Goal: Transaction & Acquisition: Book appointment/travel/reservation

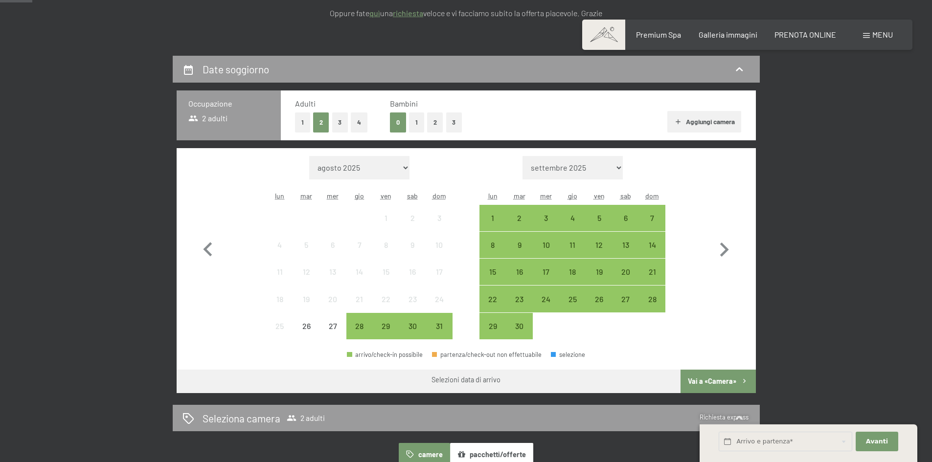
scroll to position [196, 0]
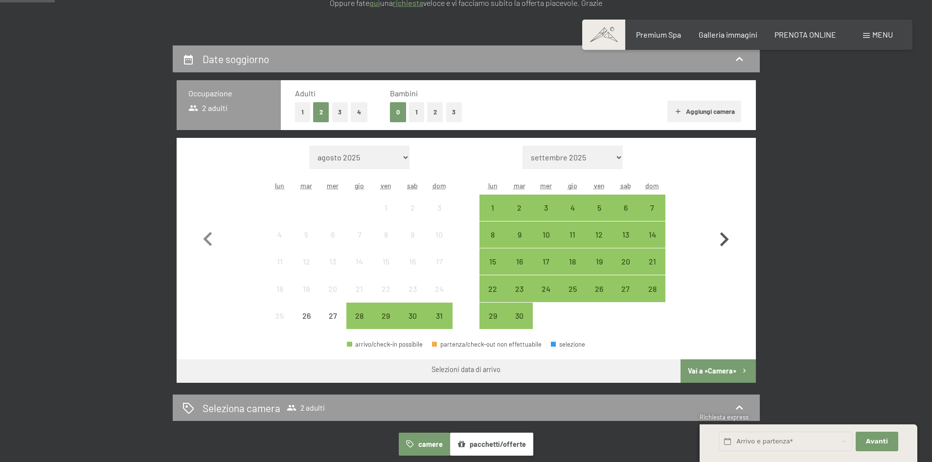
click at [726, 239] on icon "button" at bounding box center [724, 239] width 9 height 14
select select "[DATE]"
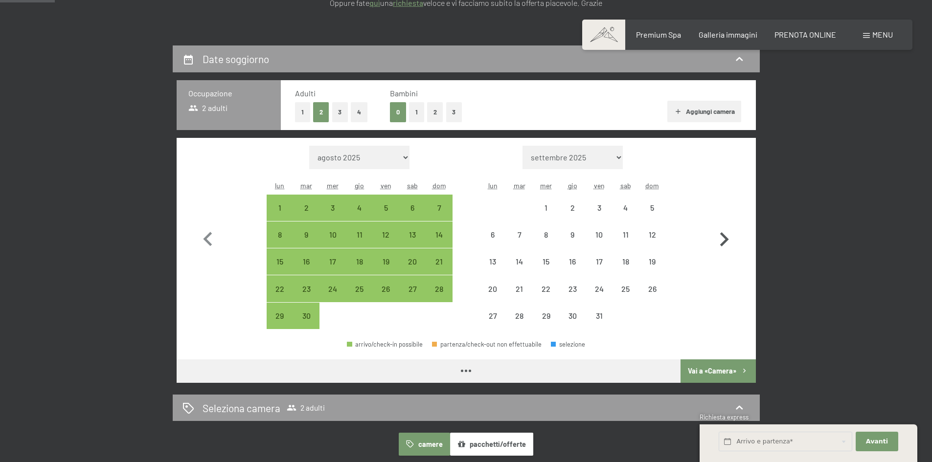
click at [726, 239] on icon "button" at bounding box center [724, 239] width 9 height 14
select select "[DATE]"
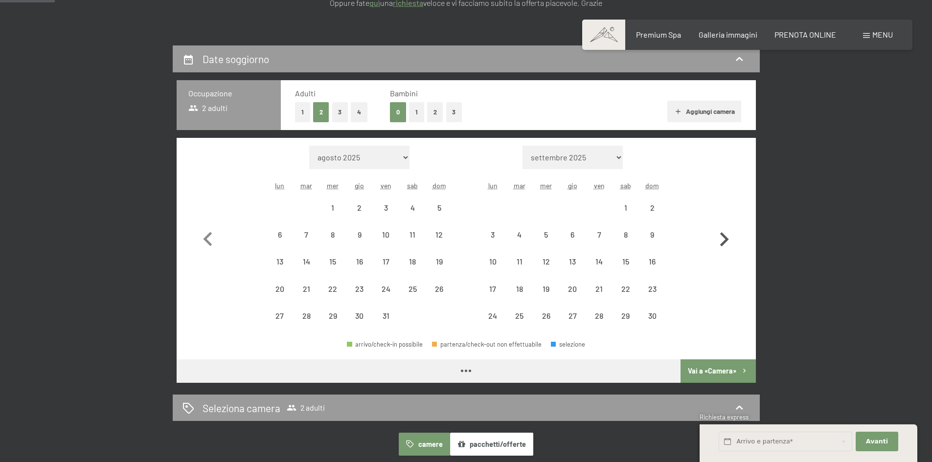
click at [726, 239] on icon "button" at bounding box center [724, 239] width 9 height 14
select select "2025-12-01"
select select "2026-01-01"
click at [726, 239] on icon "button" at bounding box center [724, 239] width 9 height 14
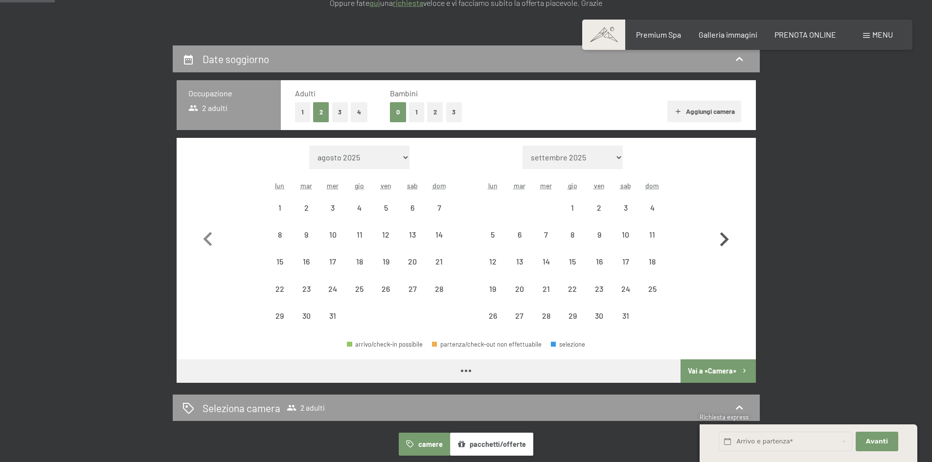
select select "2026-01-01"
select select "2026-02-01"
click at [726, 239] on icon "button" at bounding box center [724, 239] width 9 height 14
click at [726, 239] on icon "button" at bounding box center [724, 240] width 28 height 28
select select "2026-03-01"
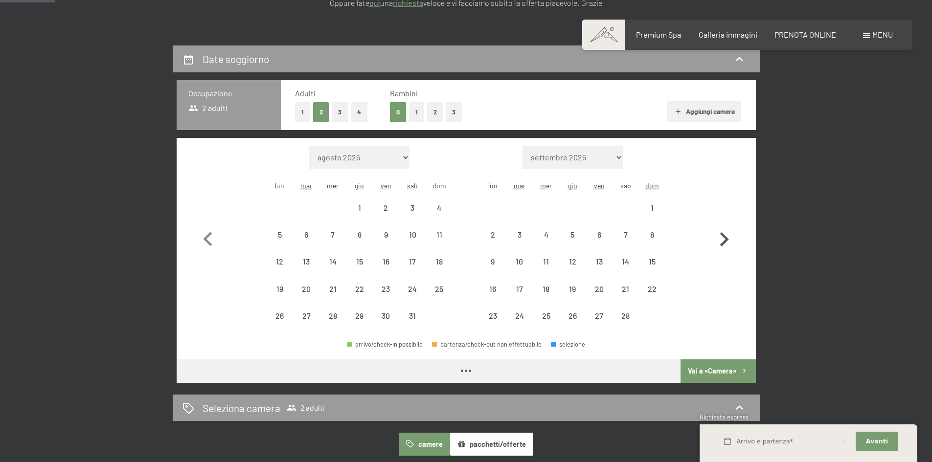
select select "2026-04-01"
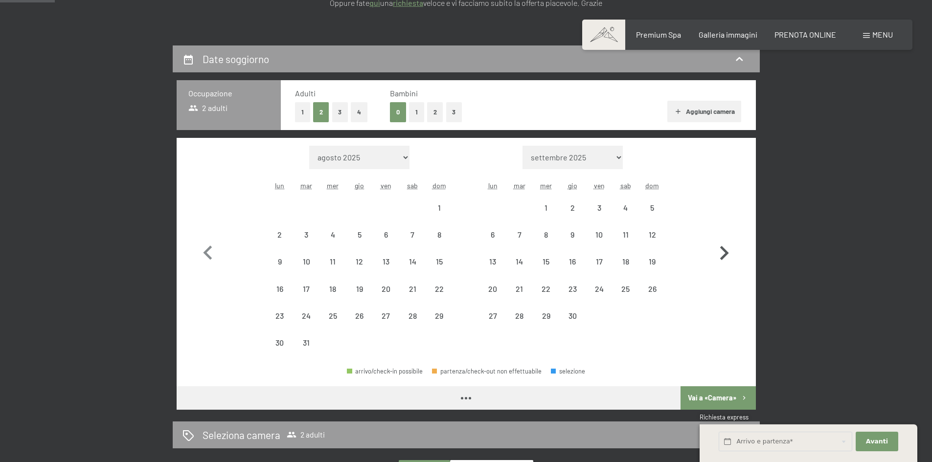
select select "2026-03-01"
select select "2026-04-01"
click at [726, 239] on icon "button" at bounding box center [724, 253] width 28 height 28
click at [726, 246] on icon "button" at bounding box center [724, 253] width 9 height 14
select select "2026-05-01"
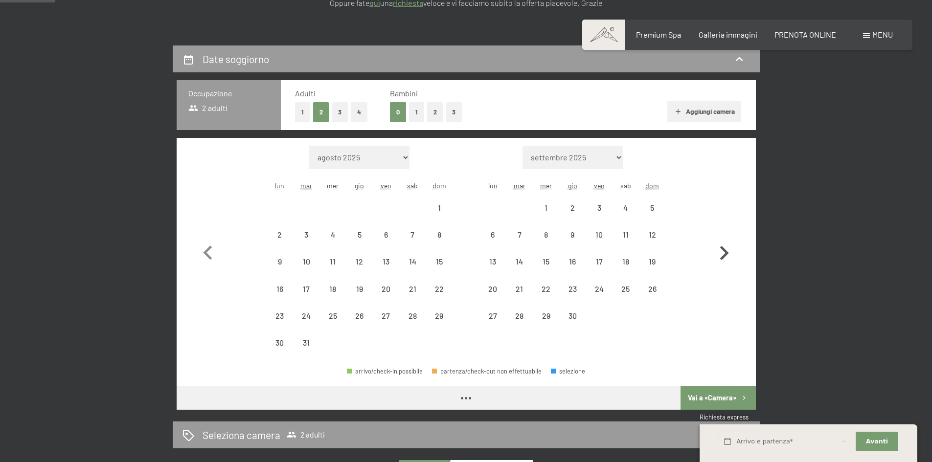
select select "2026-06-01"
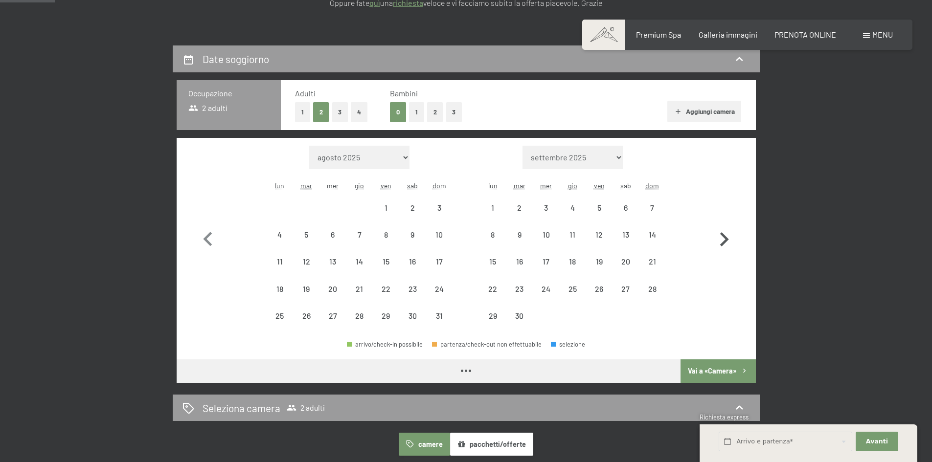
select select "2026-05-01"
select select "2026-06-01"
select select "2026-05-01"
select select "2026-06-01"
select select "2026-05-01"
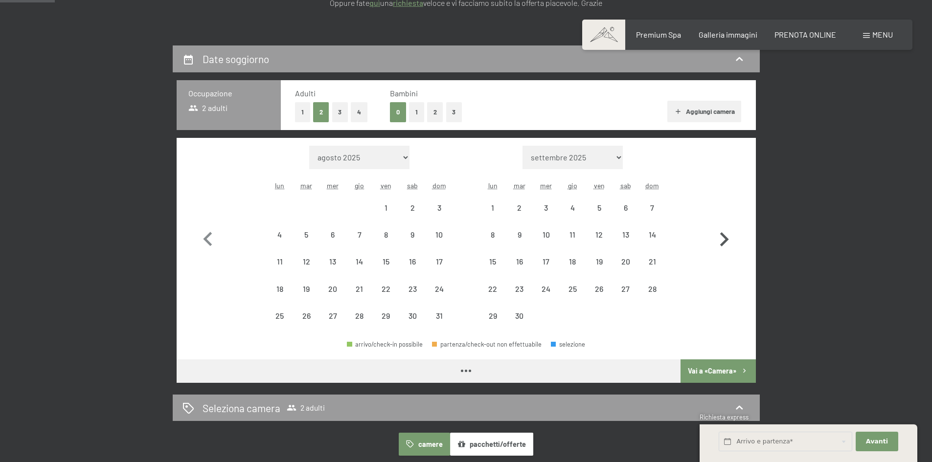
select select "2026-06-01"
click at [726, 239] on icon "button" at bounding box center [724, 239] width 9 height 14
select select "2026-06-01"
select select "2026-07-01"
select select "2026-06-01"
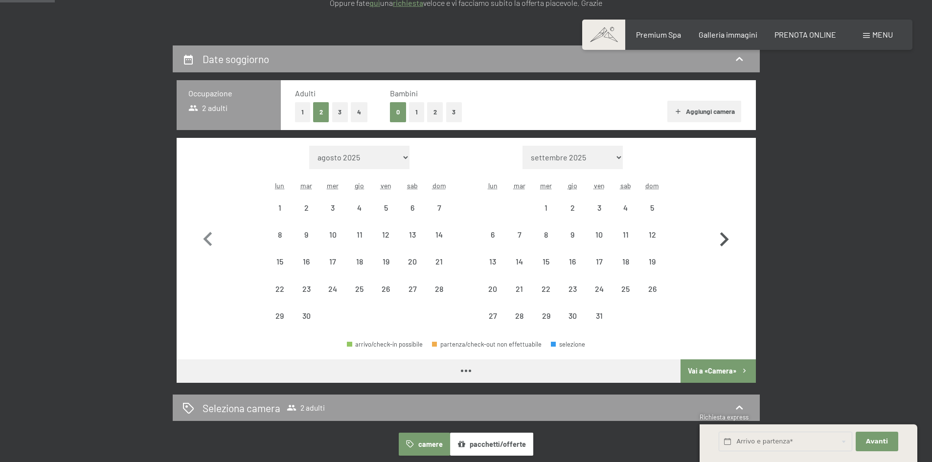
select select "2026-07-01"
click at [726, 239] on icon "button" at bounding box center [724, 239] width 9 height 14
select select "2026-07-01"
select select "2026-08-01"
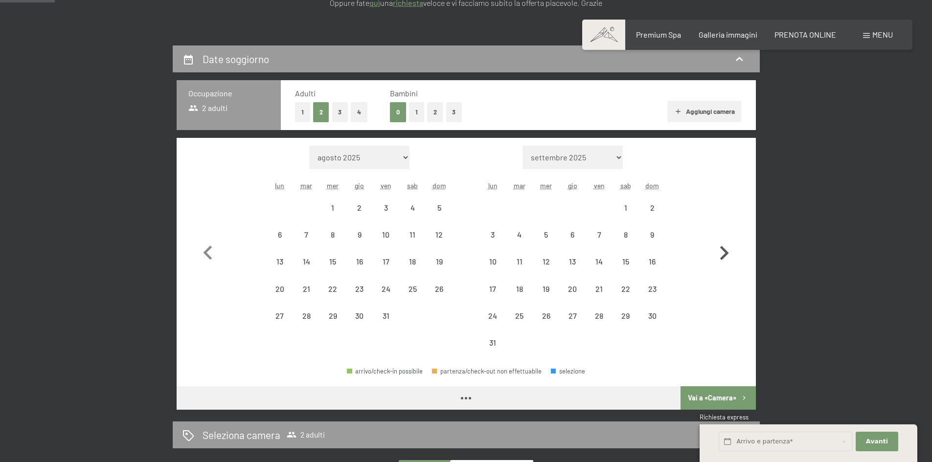
select select "2026-07-01"
select select "2026-08-01"
click at [628, 213] on div "1" at bounding box center [626, 216] width 24 height 24
select select "2026-07-01"
select select "2026-08-01"
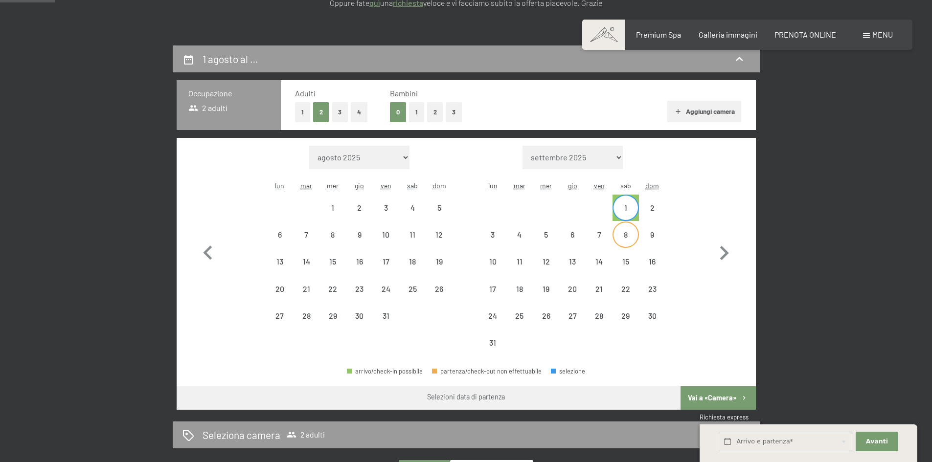
click at [628, 236] on div "8" at bounding box center [626, 243] width 24 height 24
select select "2026-07-01"
select select "2026-08-01"
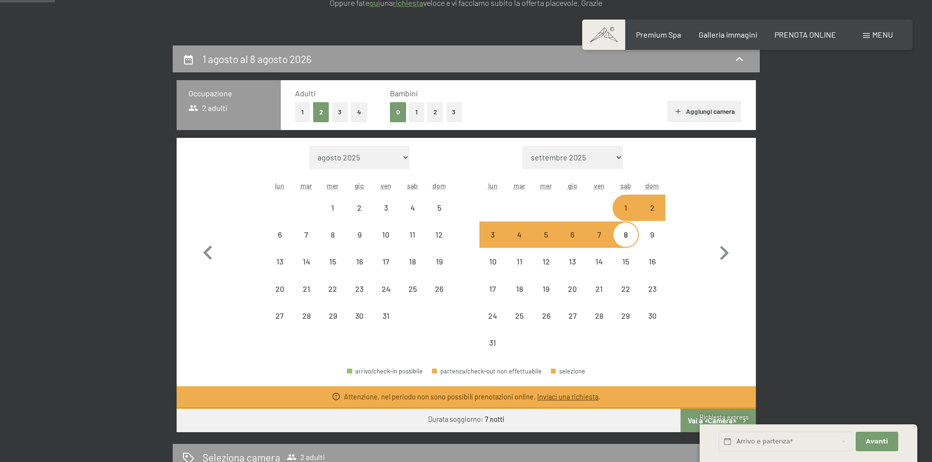
click at [654, 197] on div "2" at bounding box center [652, 208] width 24 height 24
select select "2026-07-01"
select select "2026-08-01"
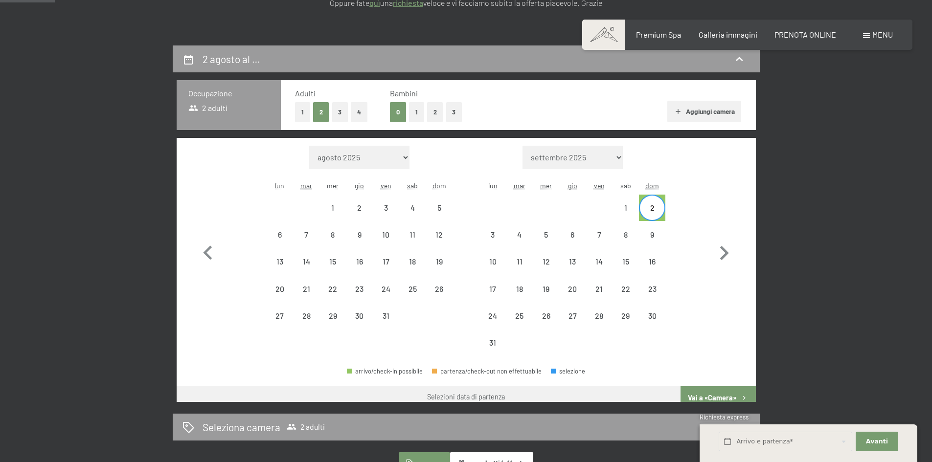
click at [654, 209] on div "2" at bounding box center [652, 216] width 24 height 24
select select "2026-07-01"
select select "2026-08-01"
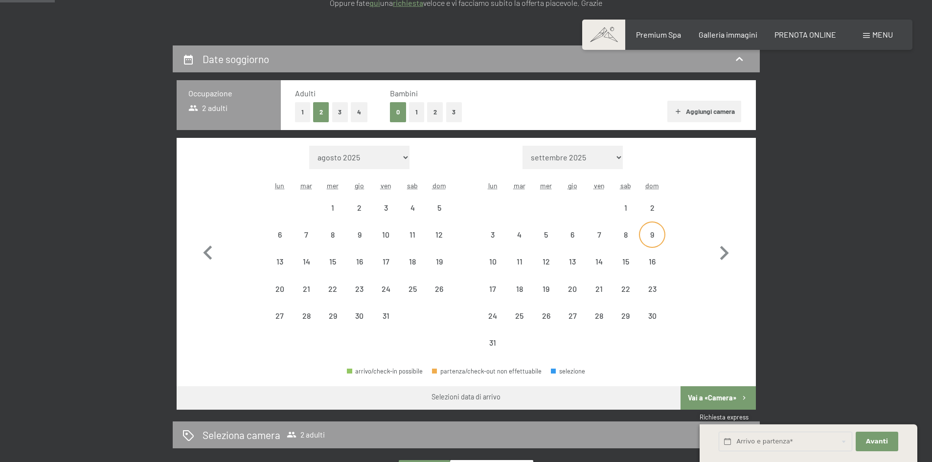
click at [652, 236] on div "9" at bounding box center [652, 243] width 24 height 24
select select "2026-07-01"
select select "2026-08-01"
click at [652, 211] on div "2" at bounding box center [652, 216] width 24 height 24
select select "2026-07-01"
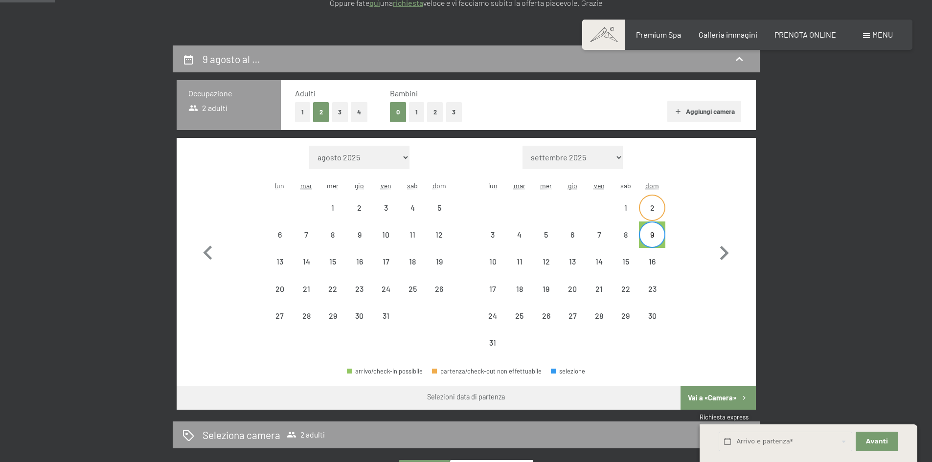
select select "2026-08-01"
click at [651, 231] on div "9" at bounding box center [652, 243] width 24 height 24
select select "2026-07-01"
select select "2026-08-01"
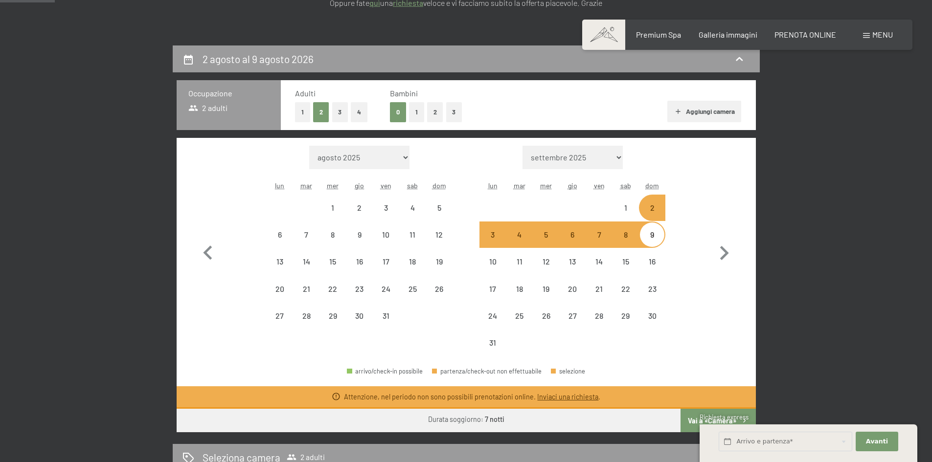
click at [436, 112] on button "2" at bounding box center [435, 112] width 16 height 20
select select "2026-07-01"
select select "2026-08-01"
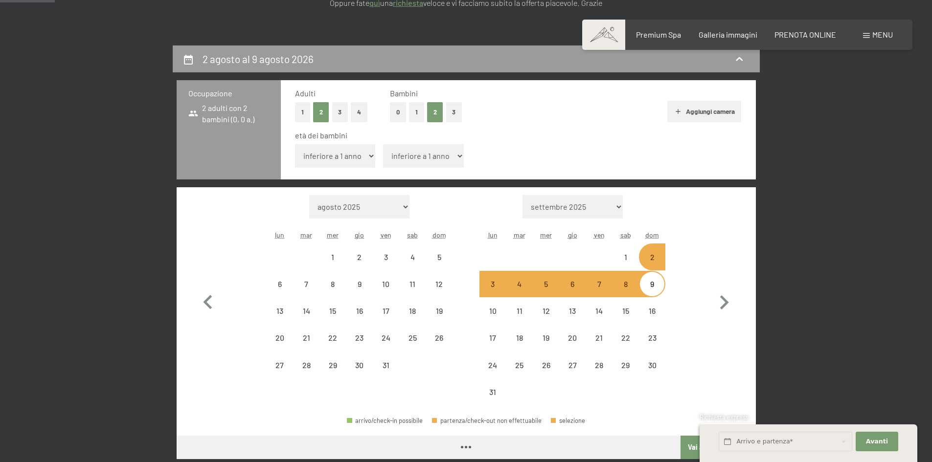
select select "2026-07-01"
select select "2026-08-01"
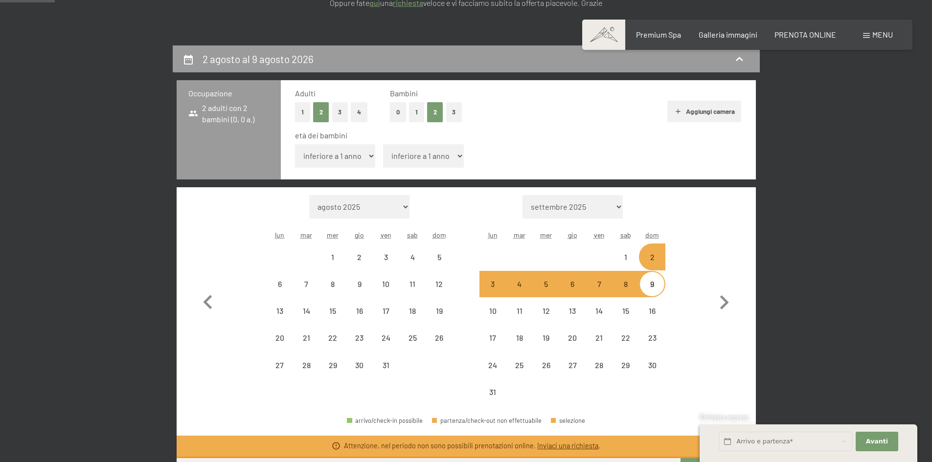
click at [340, 158] on select "inferiore a 1 anno 1 anno 2 anni 3 anni 4 anni 5 anni 6 anni 7 anni 8 anni 9 an…" at bounding box center [335, 155] width 81 height 23
select select "6"
click at [295, 144] on select "inferiore a 1 anno 1 anno 2 anni 3 anni 4 anni 5 anni 6 anni 7 anni 8 anni 9 an…" at bounding box center [335, 155] width 81 height 23
select select "2026-07-01"
select select "2026-08-01"
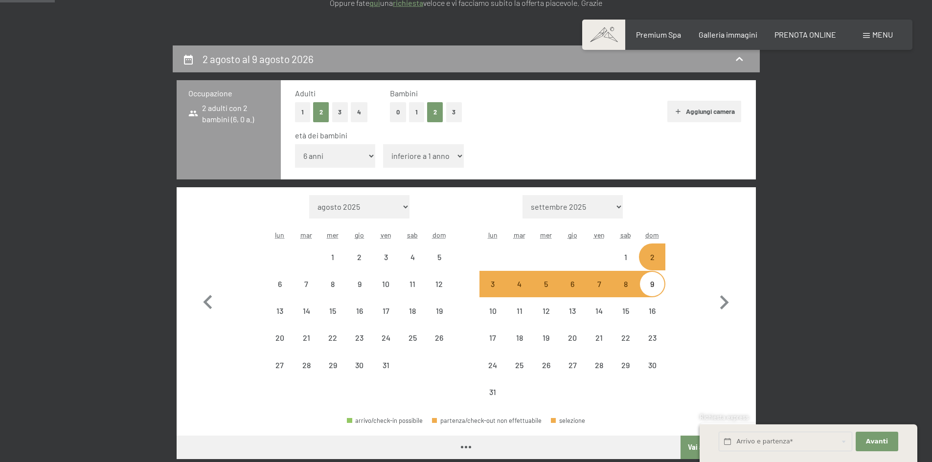
click at [429, 152] on select "inferiore a 1 anno 1 anno 2 anni 3 anni 4 anni 5 anni 6 anni 7 anni 8 anni 9 an…" at bounding box center [423, 155] width 81 height 23
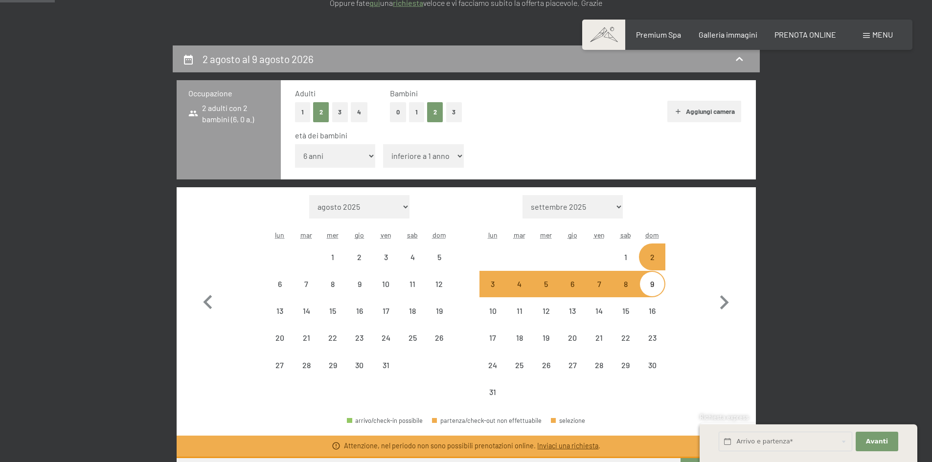
select select "3"
click at [383, 144] on select "inferiore a 1 anno 1 anno 2 anni 3 anni 4 anni 5 anni 6 anni 7 anni 8 anni 9 an…" at bounding box center [423, 155] width 81 height 23
select select "2026-07-01"
select select "2026-08-01"
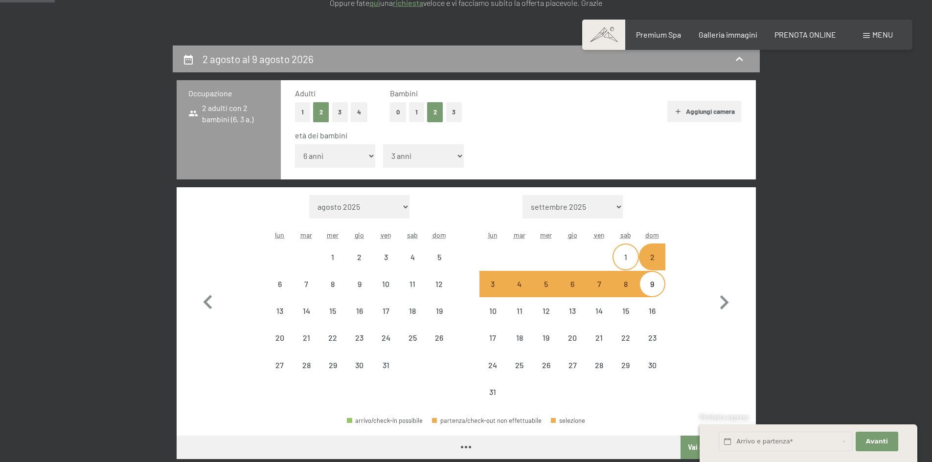
select select "2026-07-01"
select select "2026-08-01"
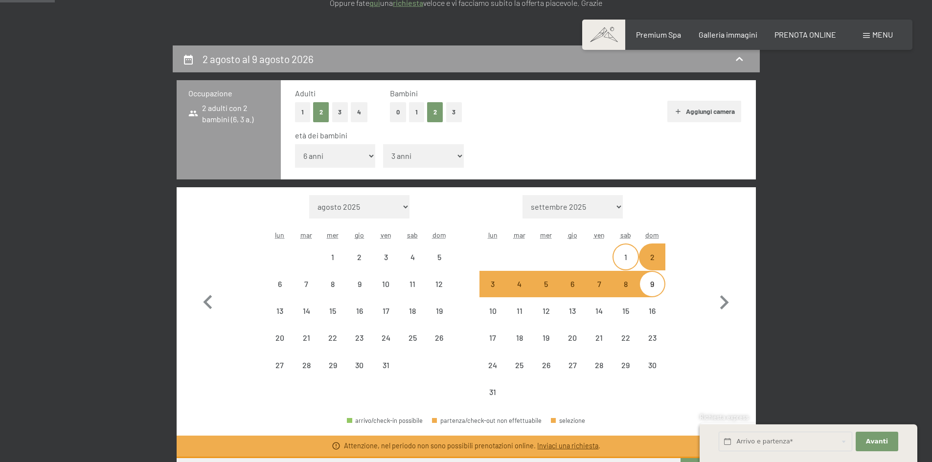
click at [632, 262] on div "1" at bounding box center [626, 265] width 24 height 24
select select "2026-07-01"
select select "2026-08-01"
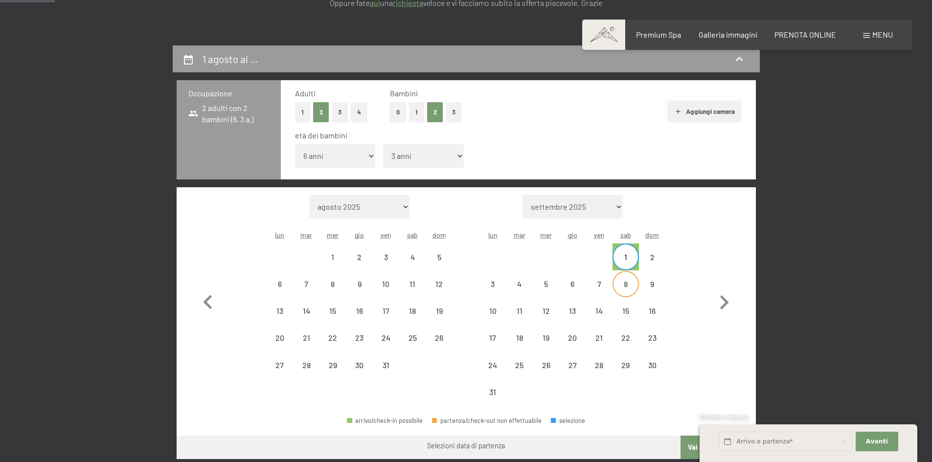
click at [626, 287] on div "8" at bounding box center [626, 292] width 24 height 24
select select "2026-07-01"
select select "2026-08-01"
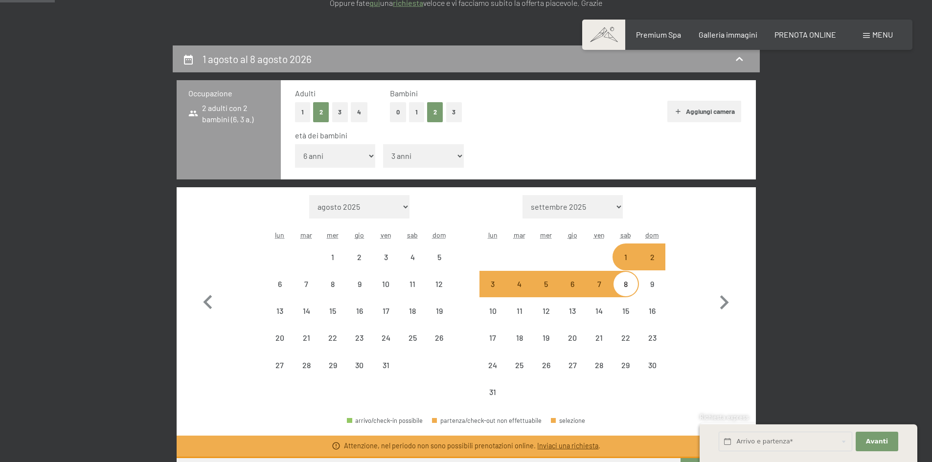
click at [626, 287] on div "8" at bounding box center [626, 292] width 24 height 24
select select "2026-07-01"
select select "2026-08-01"
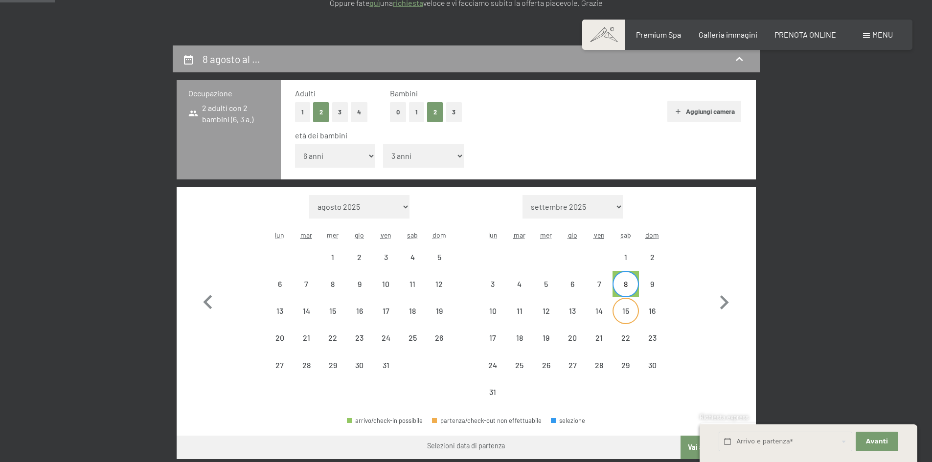
click at [623, 305] on div "15" at bounding box center [626, 311] width 24 height 24
select select "2026-07-01"
select select "2026-08-01"
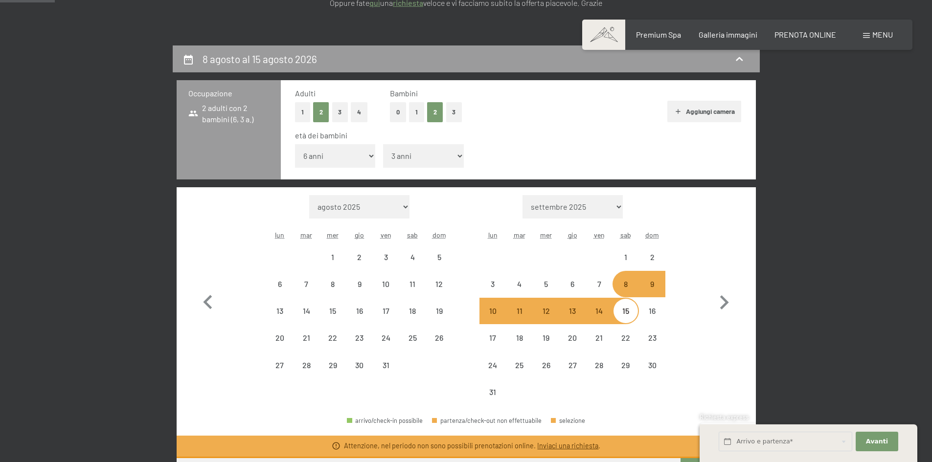
click at [622, 308] on div "15" at bounding box center [626, 319] width 24 height 24
select select "2026-07-01"
select select "2026-08-01"
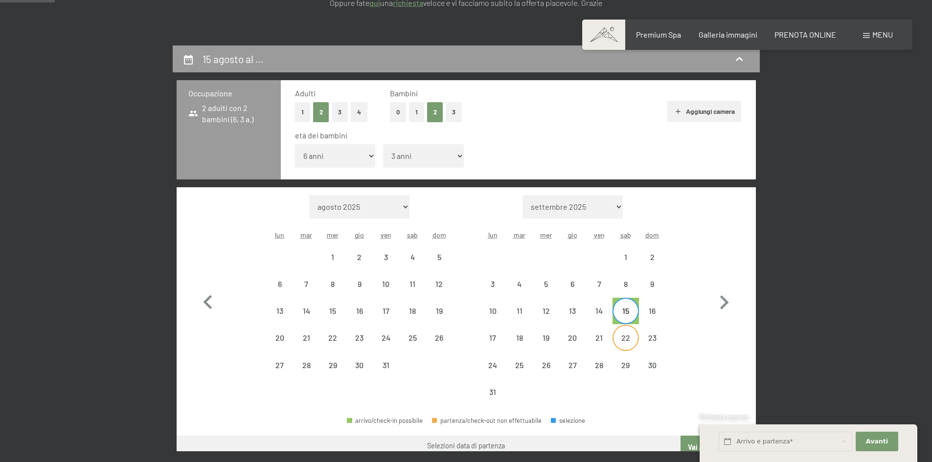
click at [627, 342] on div "22" at bounding box center [626, 346] width 24 height 24
select select "2026-07-01"
select select "2026-08-01"
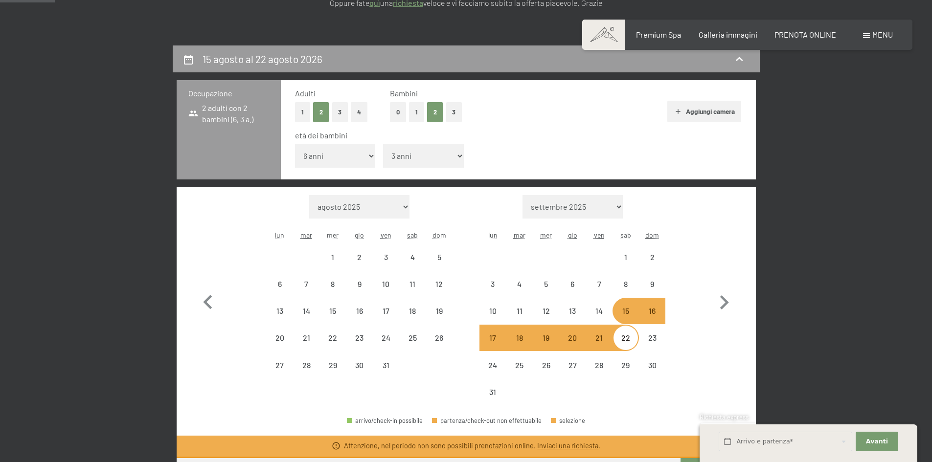
click at [627, 342] on div "22" at bounding box center [626, 346] width 24 height 24
select select "2026-07-01"
select select "2026-08-01"
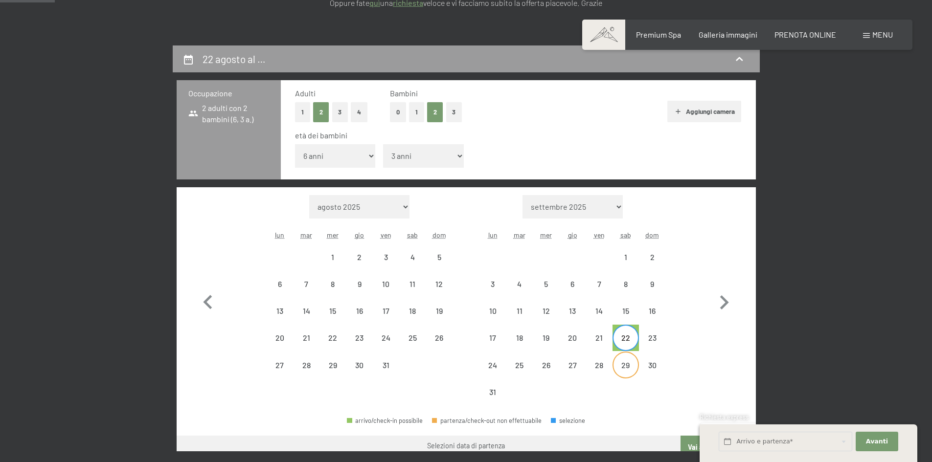
click at [625, 364] on div "29" at bounding box center [626, 374] width 24 height 24
select select "2026-07-01"
select select "2026-08-01"
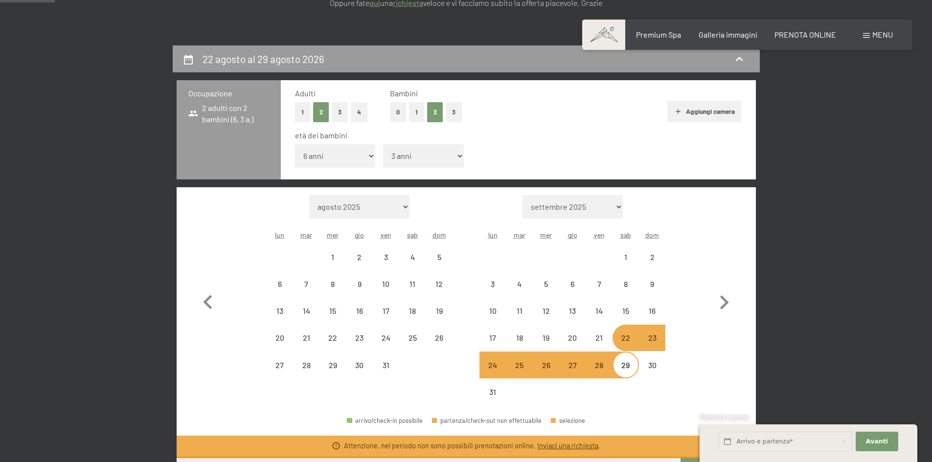
click at [413, 258] on span "Consenso marketing*" at bounding box center [409, 260] width 74 height 10
click at [367, 258] on input "Consenso marketing*" at bounding box center [363, 260] width 10 height 10
click at [415, 255] on span "Consenso marketing*" at bounding box center [409, 260] width 74 height 10
click at [367, 255] on input "Consenso marketing*" at bounding box center [363, 260] width 10 height 10
click at [415, 257] on span "Consenso marketing*" at bounding box center [409, 260] width 74 height 10
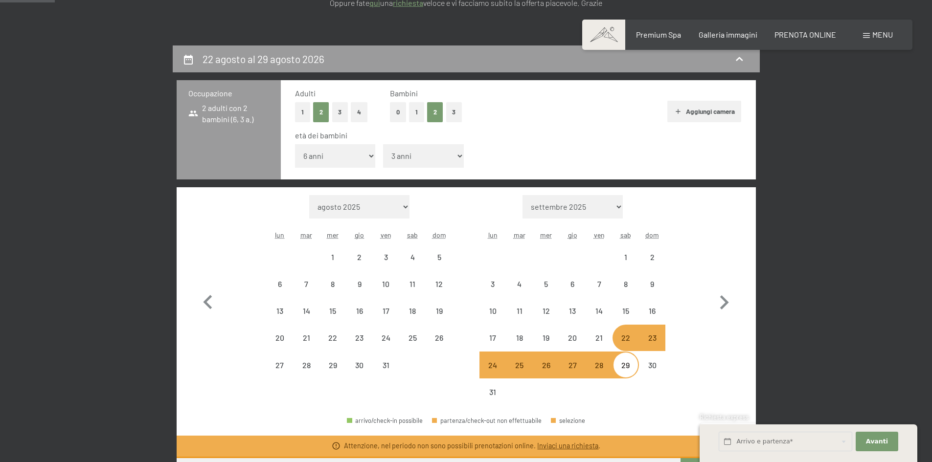
click at [367, 257] on input "Consenso marketing*" at bounding box center [363, 260] width 10 height 10
click at [411, 257] on span "Consenso marketing*" at bounding box center [409, 260] width 74 height 10
click at [367, 257] on input "Consenso marketing*" at bounding box center [363, 260] width 10 height 10
checkbox input "false"
click at [416, 310] on div "18" at bounding box center [412, 319] width 24 height 24
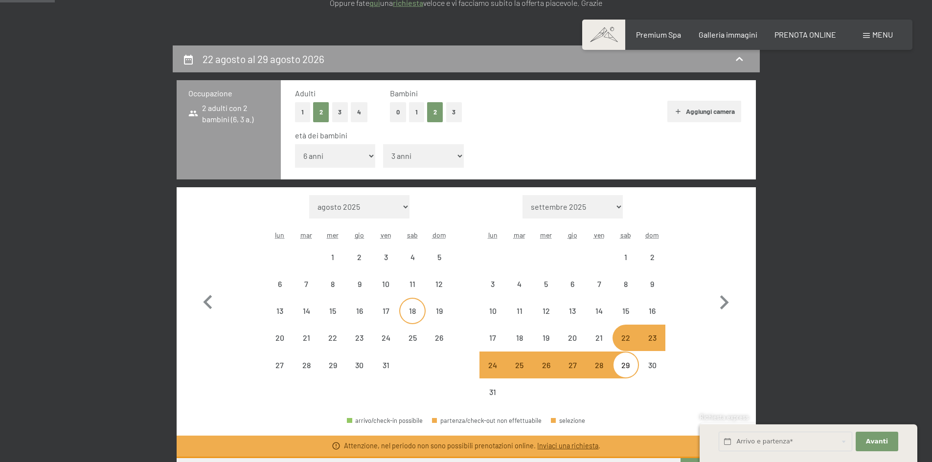
select select "2026-07-01"
select select "2026-08-01"
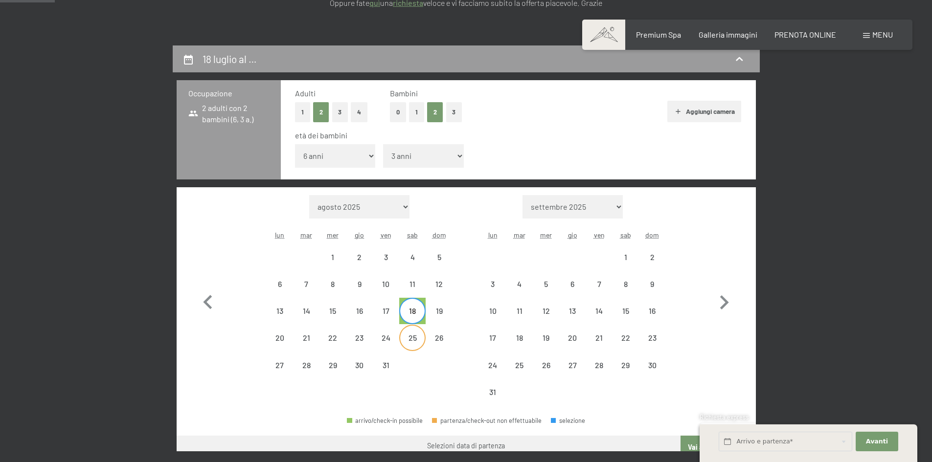
click at [412, 332] on div "25" at bounding box center [412, 338] width 24 height 24
select select "2026-07-01"
select select "2026-08-01"
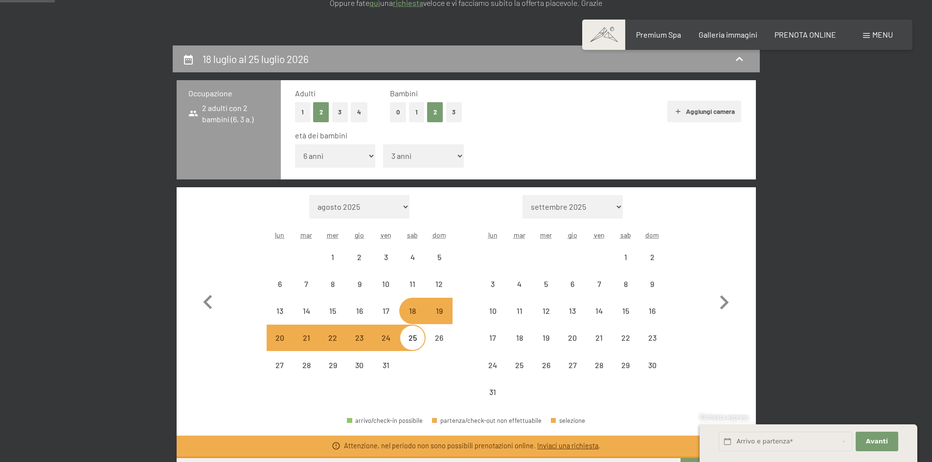
click at [413, 338] on div "25" at bounding box center [412, 346] width 24 height 24
select select "2026-07-01"
select select "2026-08-01"
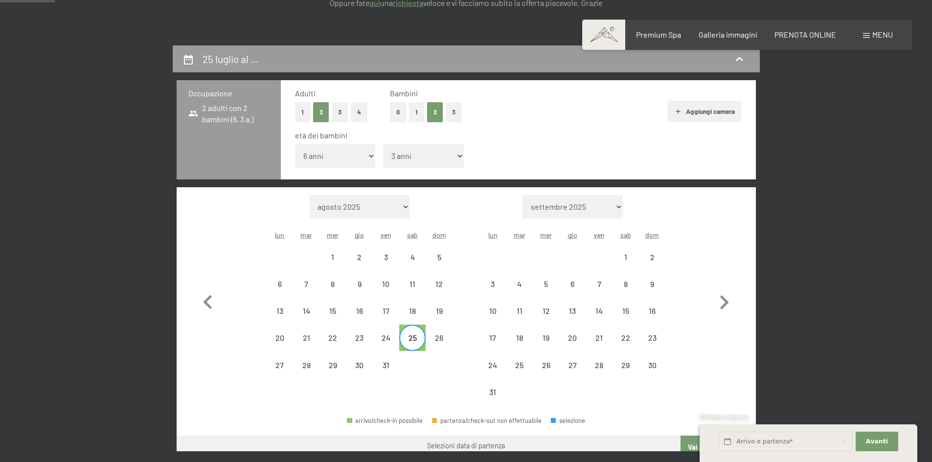
click at [412, 362] on div at bounding box center [412, 365] width 26 height 26
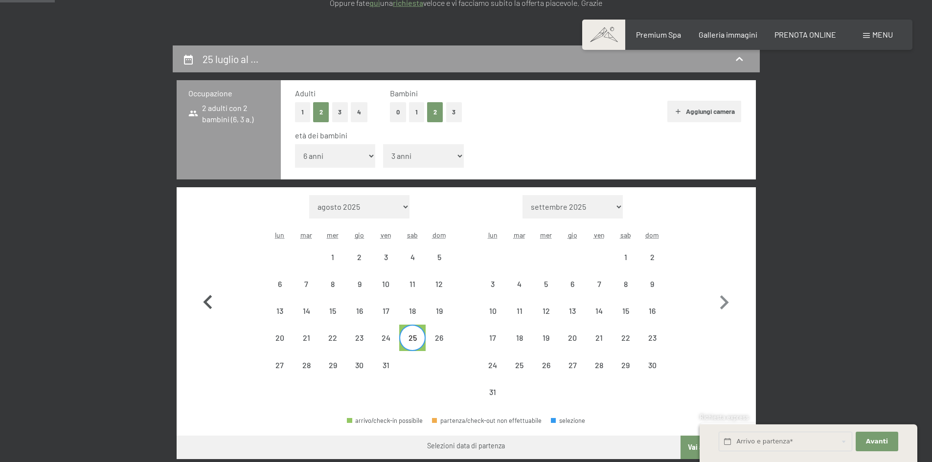
click at [200, 300] on icon "button" at bounding box center [208, 303] width 28 height 28
select select "2026-06-01"
select select "2026-07-01"
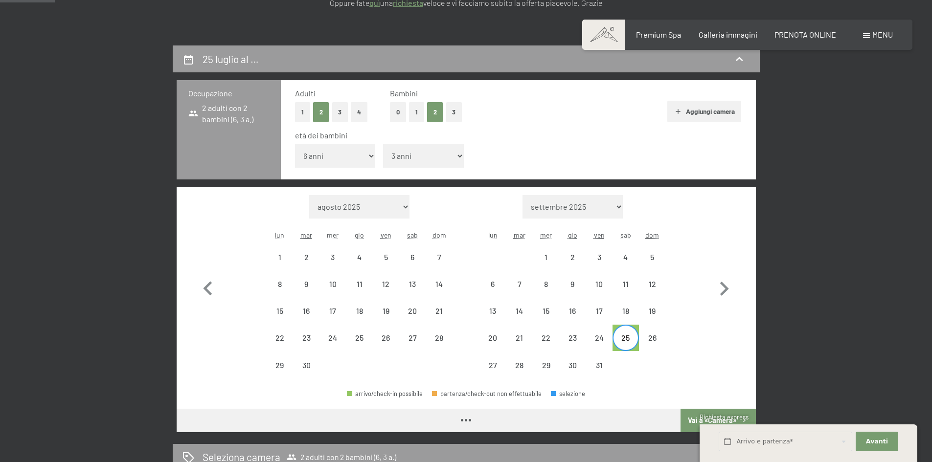
select select "2026-06-01"
select select "2026-07-01"
click at [434, 252] on div "7" at bounding box center [439, 257] width 24 height 24
select select "2026-06-01"
select select "2026-07-01"
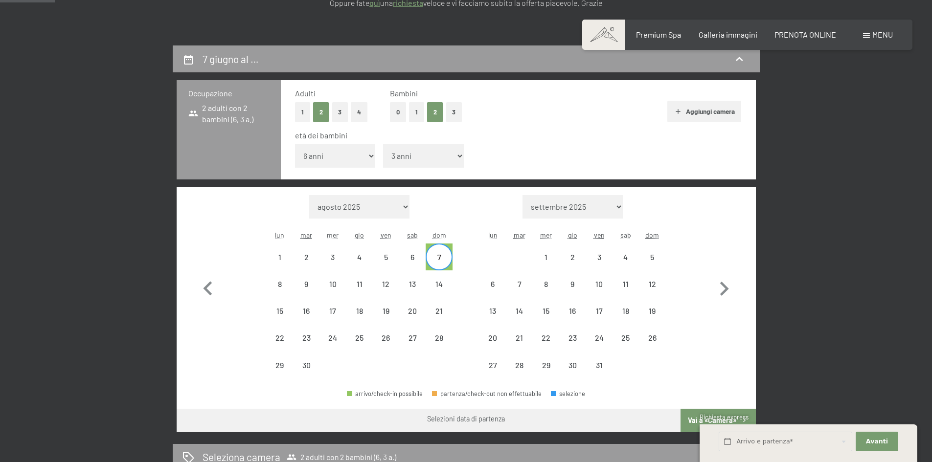
click at [434, 272] on div "14" at bounding box center [439, 284] width 26 height 26
select select "2026-06-01"
select select "2026-07-01"
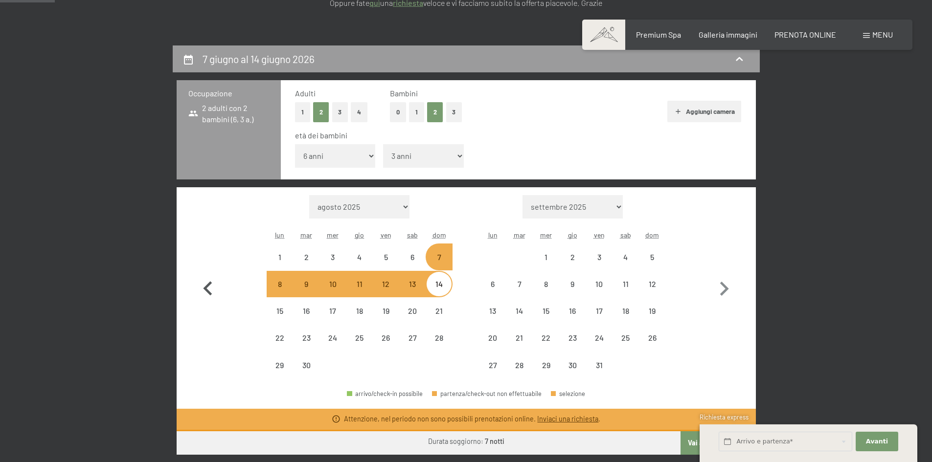
click at [210, 275] on icon "button" at bounding box center [208, 289] width 28 height 28
select select "2026-05-01"
select select "2026-06-01"
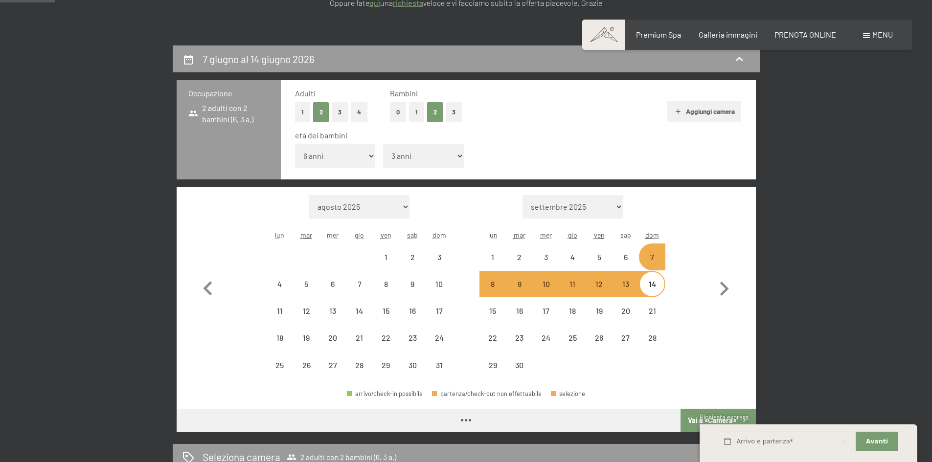
select select "2026-05-01"
select select "2026-06-01"
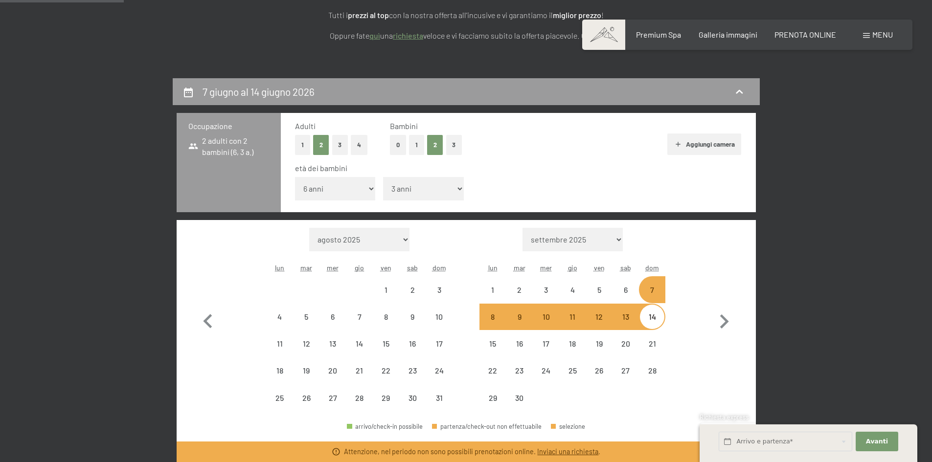
scroll to position [147, 0]
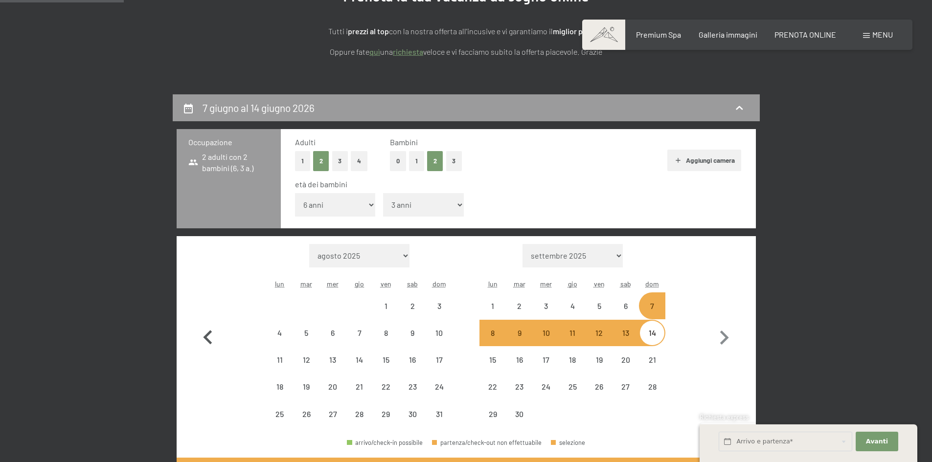
click at [203, 338] on icon "button" at bounding box center [208, 338] width 28 height 28
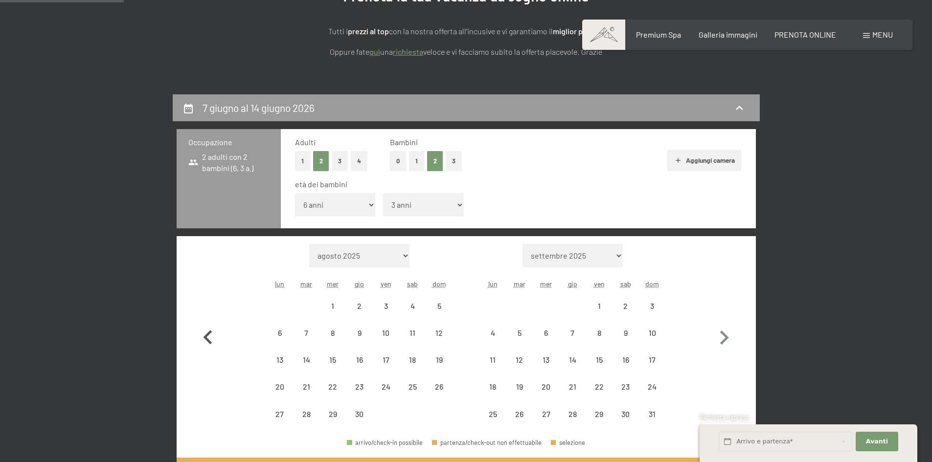
click at [203, 338] on icon "button" at bounding box center [208, 338] width 28 height 28
select select "2026-03-01"
select select "2026-04-01"
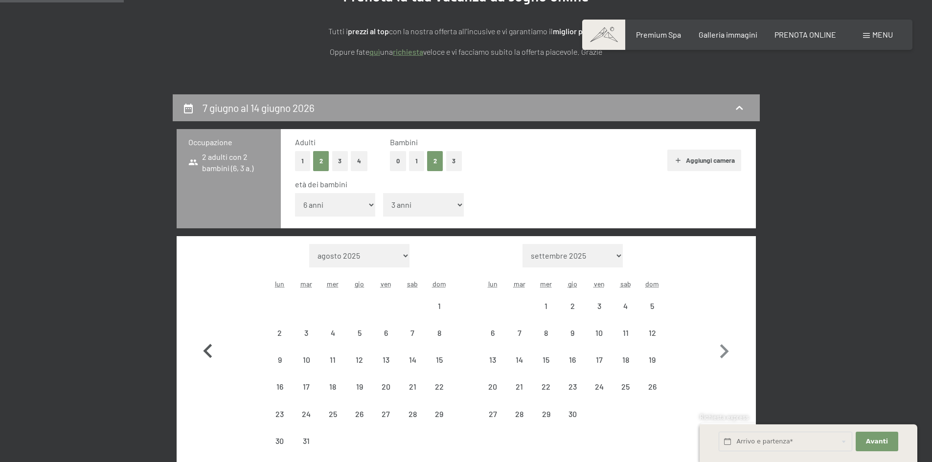
click at [203, 338] on icon "button" at bounding box center [208, 352] width 28 height 28
select select "[DATE]"
select select "2026-02-01"
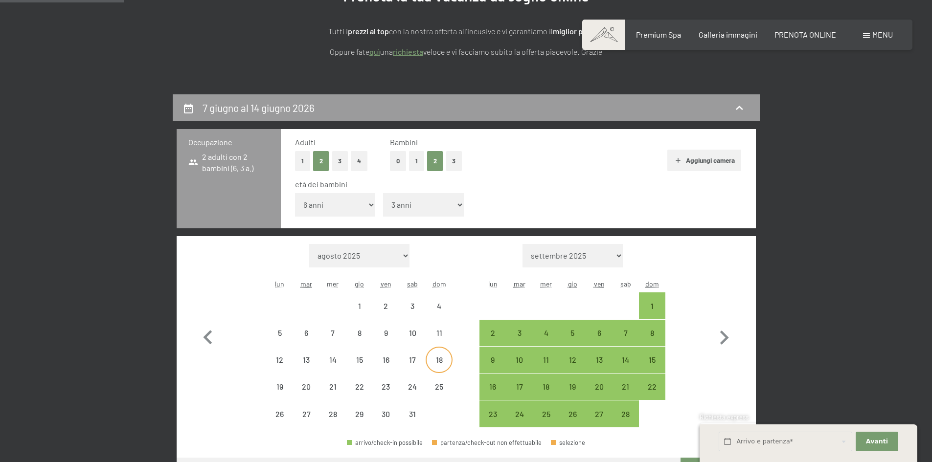
select select "[DATE]"
select select "2026-02-01"
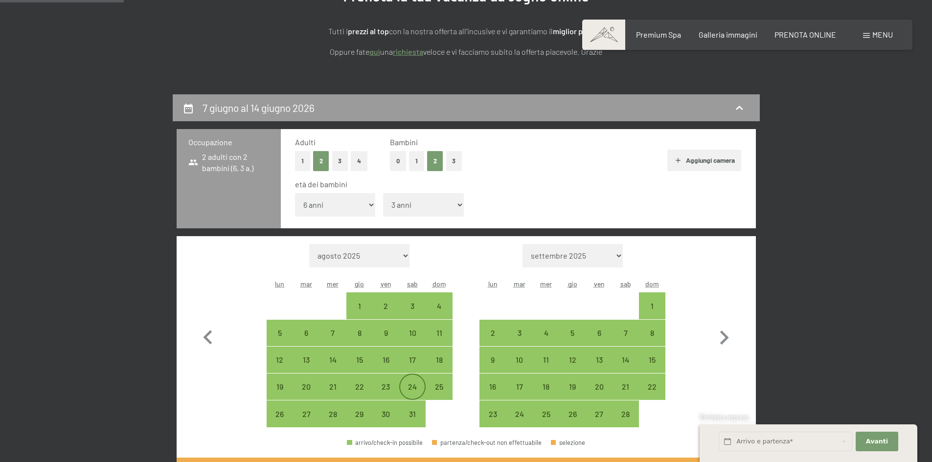
click at [409, 384] on div "24" at bounding box center [412, 395] width 24 height 24
select select "[DATE]"
select select "2026-02-01"
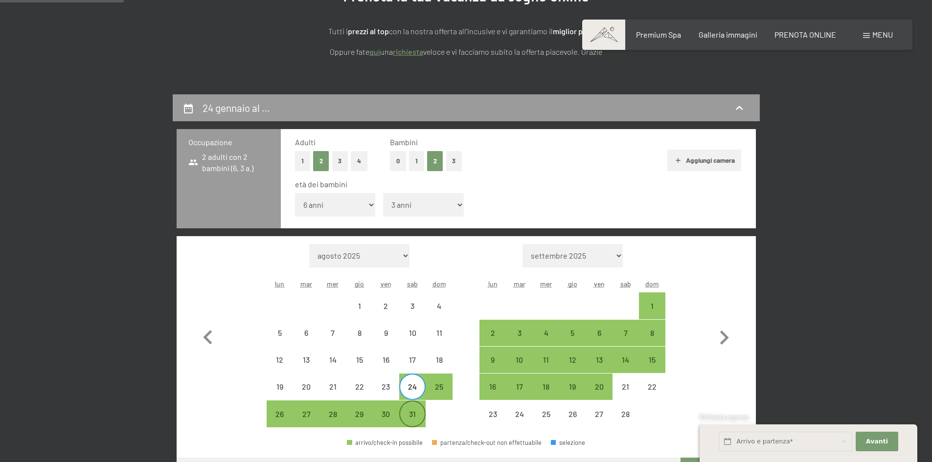
click at [412, 406] on div "31" at bounding box center [412, 414] width 24 height 24
select select "[DATE]"
select select "2026-02-01"
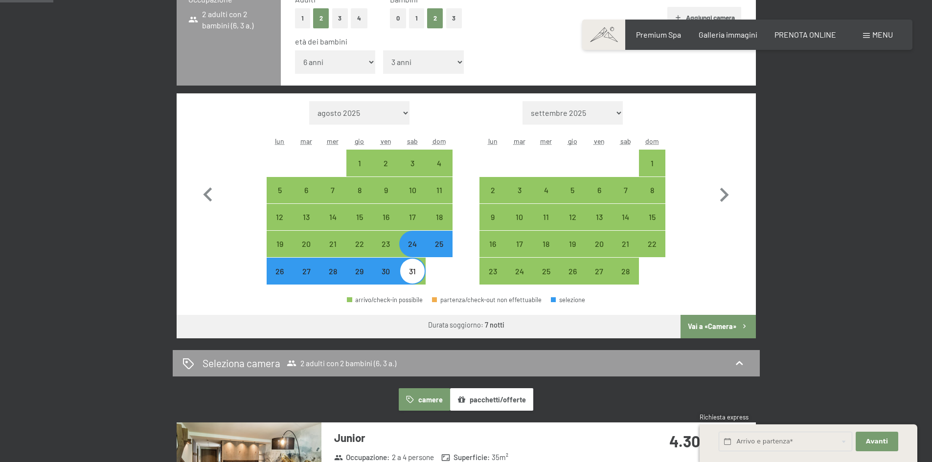
scroll to position [294, 0]
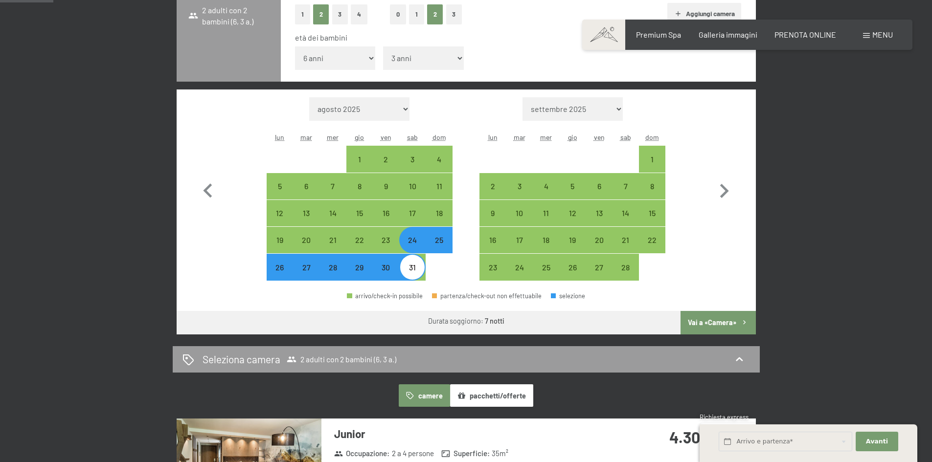
click at [722, 324] on button "Vai a «Camera»" at bounding box center [718, 322] width 75 height 23
select select "[DATE]"
select select "2026-02-01"
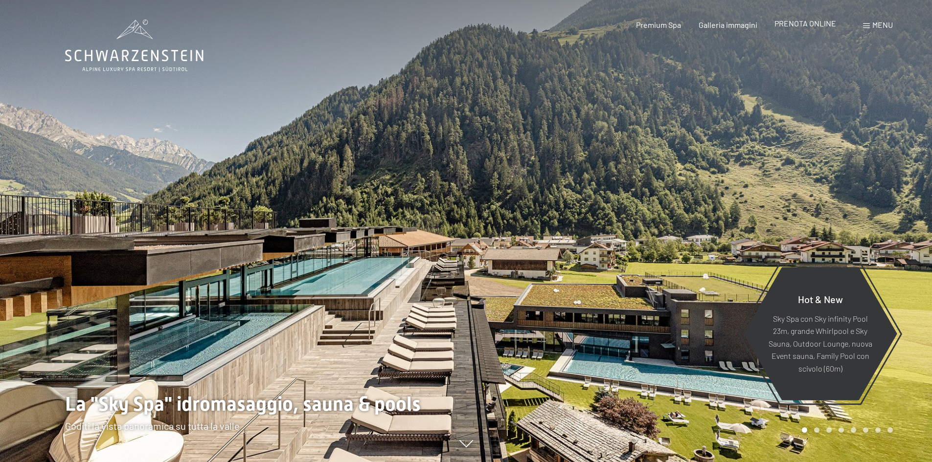
click at [779, 27] on span "PRENOTA ONLINE" at bounding box center [805, 23] width 62 height 9
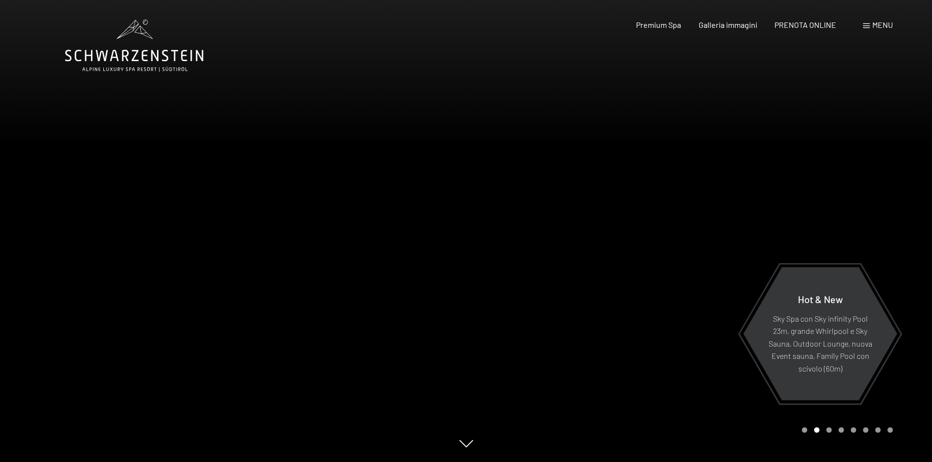
click at [821, 30] on div "Prenotazione Richiesta Premium Spa Galleria immagini PRENOTA ONLINE Menu DE IT …" at bounding box center [747, 25] width 291 height 11
click at [821, 28] on div "PRENOTA ONLINE" at bounding box center [805, 23] width 62 height 11
click at [802, 28] on div "PRENOTA ONLINE" at bounding box center [805, 23] width 62 height 11
click at [812, 22] on span "PRENOTA ONLINE" at bounding box center [805, 23] width 62 height 9
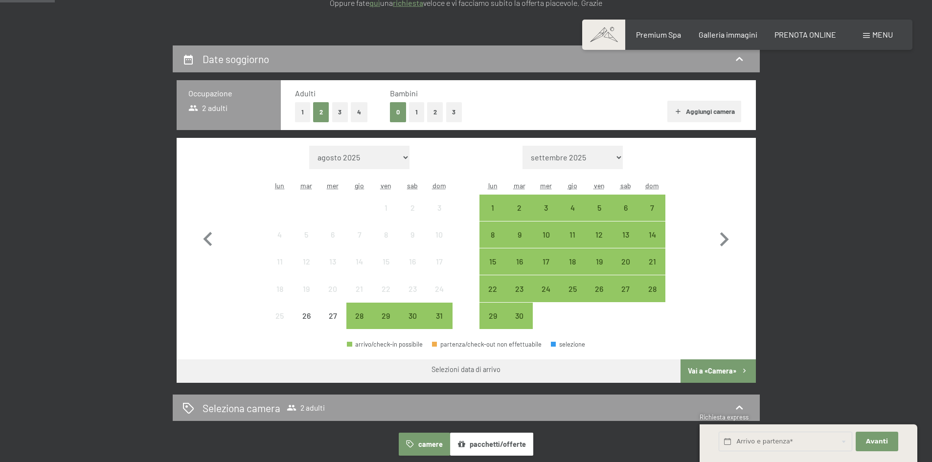
click at [436, 110] on button "2" at bounding box center [435, 112] width 16 height 20
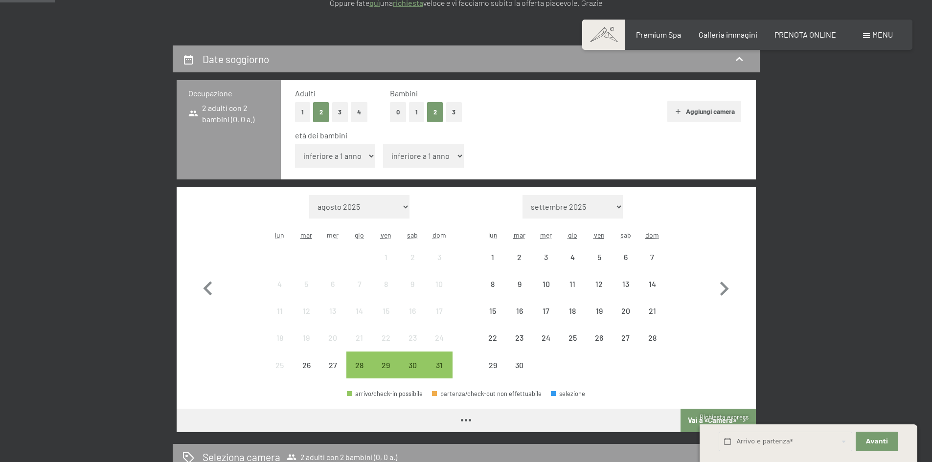
click at [332, 148] on select "inferiore a 1 anno 1 anno 2 anni 3 anni 4 anni 5 anni 6 anni 7 anni 8 anni 9 an…" at bounding box center [335, 155] width 81 height 23
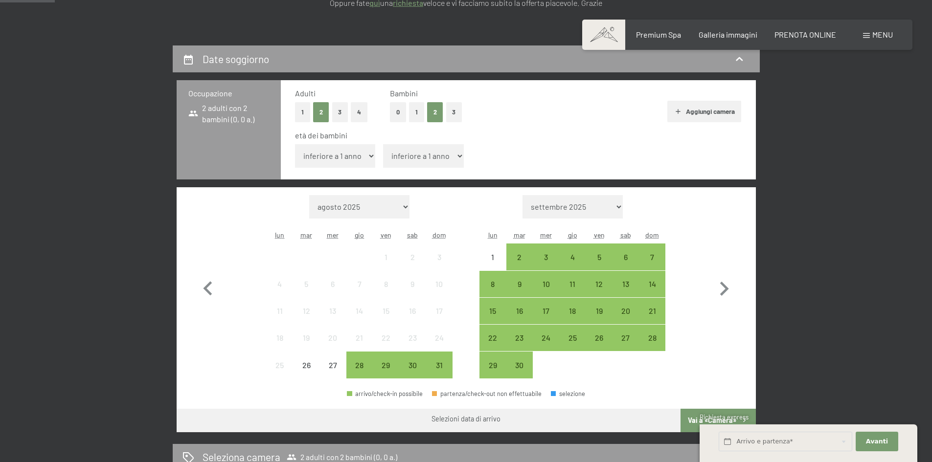
select select "6"
click at [295, 144] on select "inferiore a 1 anno 1 anno 2 anni 3 anni 4 anni 5 anni 6 anni 7 anni 8 anni 9 an…" at bounding box center [335, 155] width 81 height 23
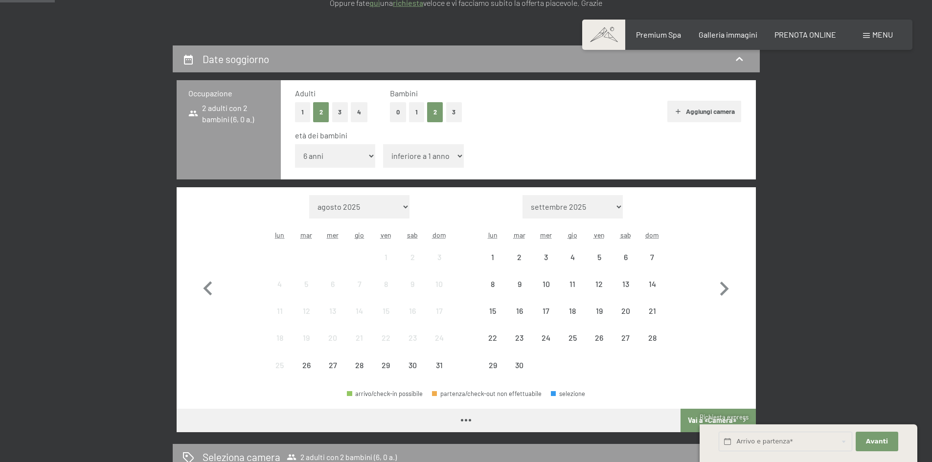
click at [411, 159] on select "inferiore a 1 anno 1 anno 2 anni 3 anni 4 anni 5 anni 6 anni 7 anni 8 anni 9 an…" at bounding box center [423, 155] width 81 height 23
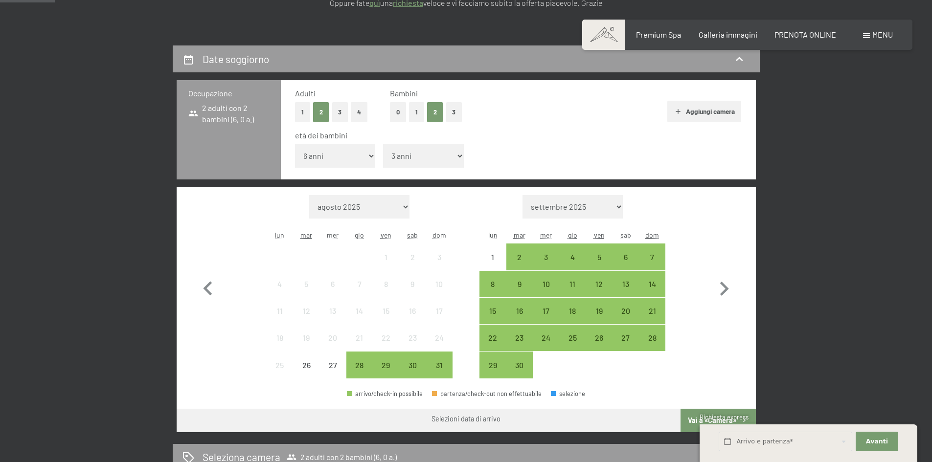
click at [383, 144] on select "inferiore a 1 anno 1 anno 2 anni 3 anni 4 anni 5 anni 6 anni 7 anni 8 anni 9 an…" at bounding box center [423, 155] width 81 height 23
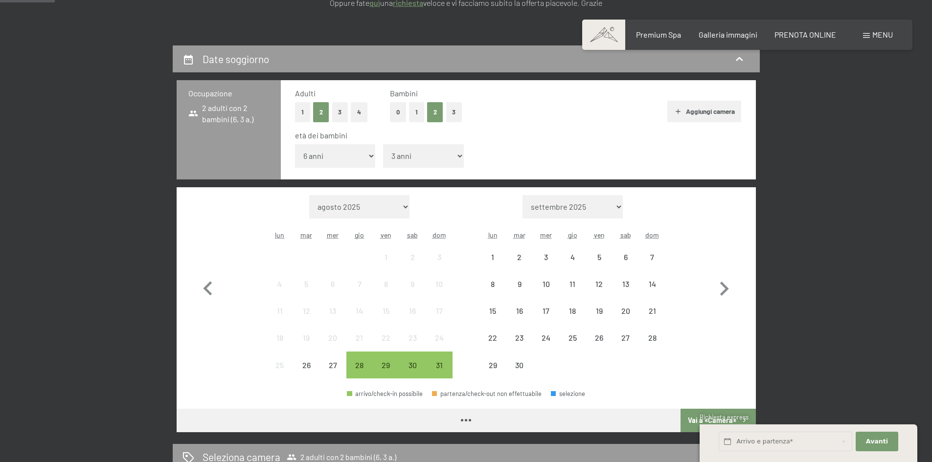
click at [426, 161] on select "inferiore a 1 anno 1 anno 2 anni 3 anni 4 anni 5 anni 6 anni 7 anni 8 anni 9 an…" at bounding box center [423, 155] width 81 height 23
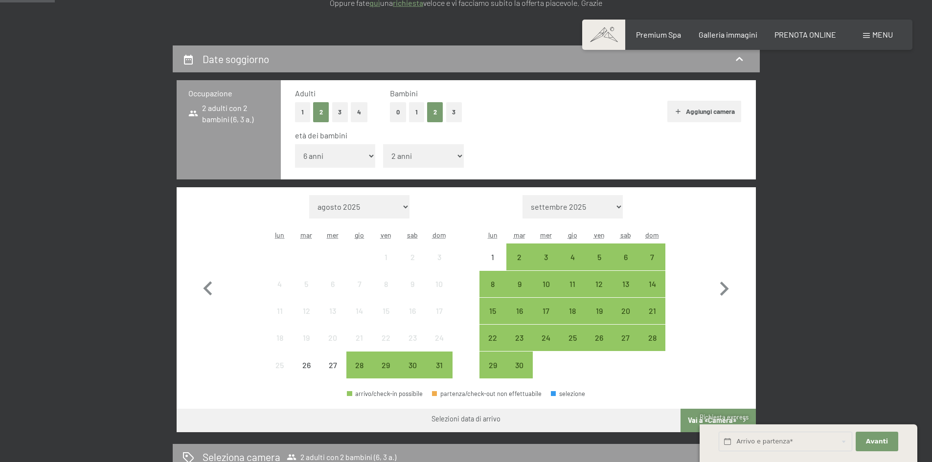
click at [383, 144] on select "inferiore a 1 anno 1 anno 2 anni 3 anni 4 anni 5 anni 6 anni 7 anni 8 anni 9 an…" at bounding box center [423, 155] width 81 height 23
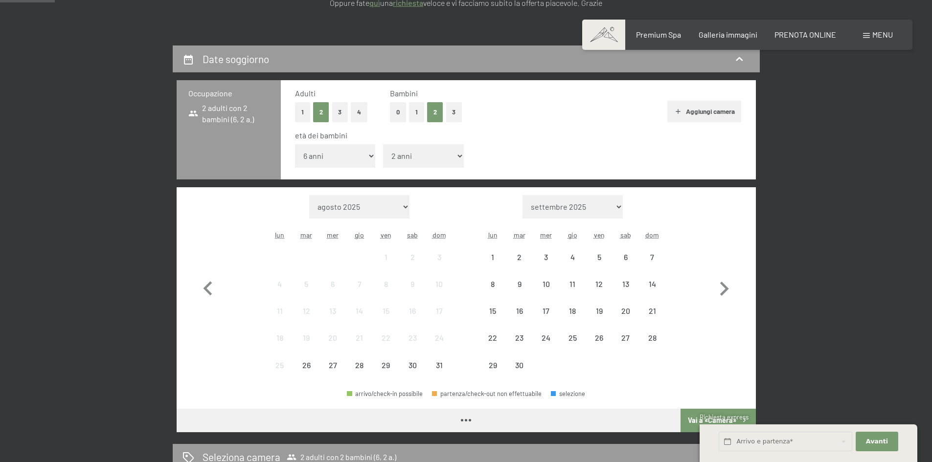
click at [425, 166] on select "inferiore a 1 anno 1 anno 2 anni 3 anni 4 anni 5 anni 6 anni 7 anni 8 anni 9 an…" at bounding box center [423, 155] width 81 height 23
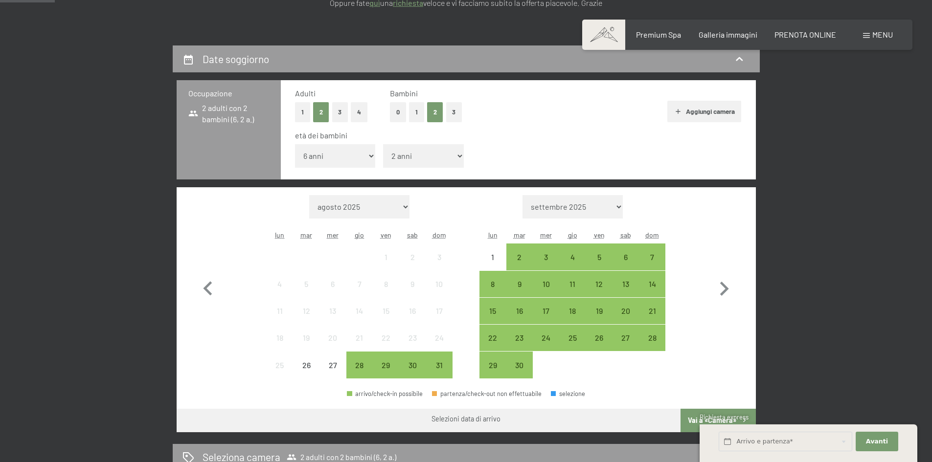
select select "3"
click at [383, 144] on select "inferiore a 1 anno 1 anno 2 anni 3 anni 4 anni 5 anni 6 anni 7 anni 8 anni 9 an…" at bounding box center [423, 155] width 81 height 23
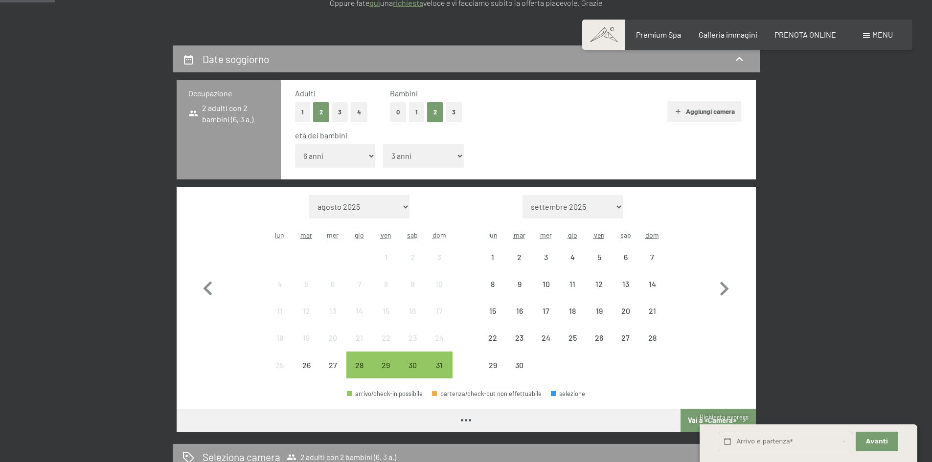
click at [353, 154] on select "inferiore a 1 anno 1 anno 2 anni 3 anni 4 anni 5 anni 6 anni 7 anni 8 anni 9 an…" at bounding box center [335, 155] width 81 height 23
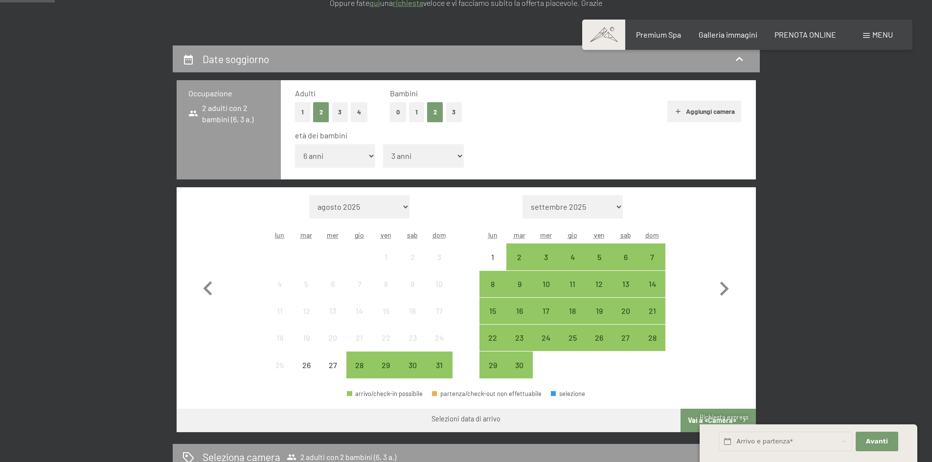
select select "7"
click at [295, 144] on select "inferiore a 1 anno 1 anno 2 anni 3 anni 4 anni 5 anni 6 anni 7 anni 8 anni 9 an…" at bounding box center [335, 155] width 81 height 23
click at [722, 296] on icon "button" at bounding box center [724, 289] width 9 height 14
select select "2025-09-01"
select select "2025-10-01"
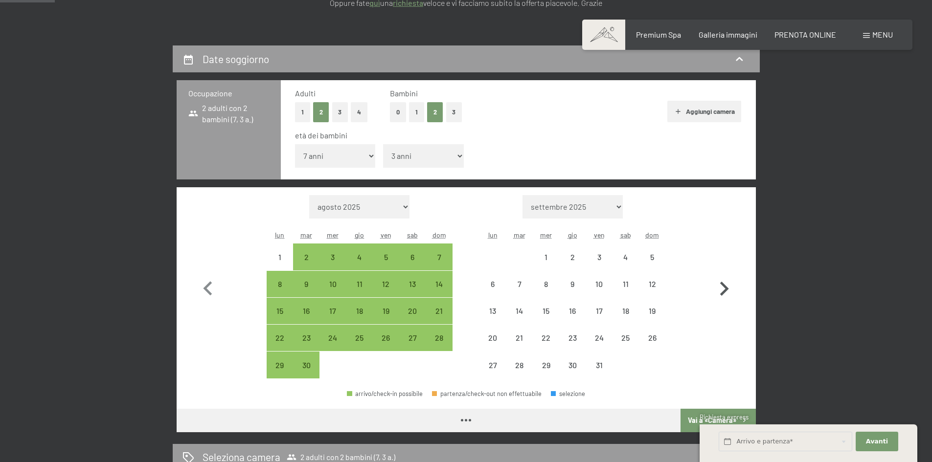
click at [722, 296] on icon "button" at bounding box center [724, 289] width 9 height 14
select select "2025-10-01"
select select "2025-11-01"
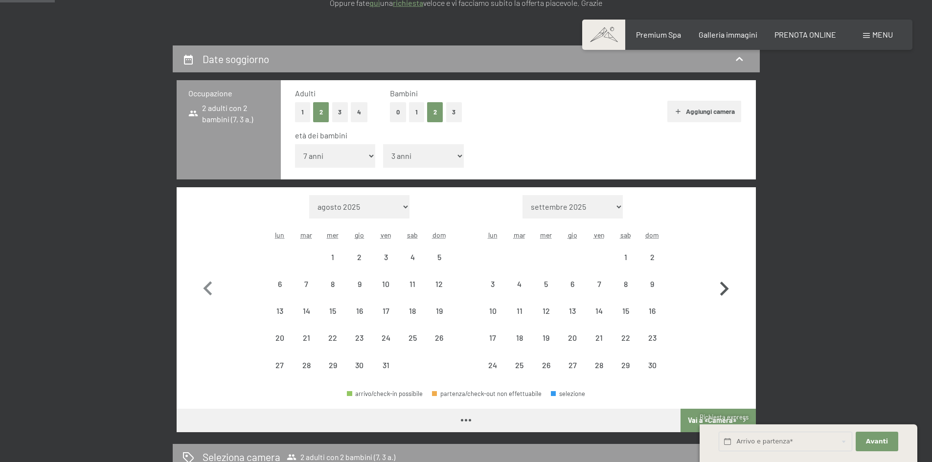
click at [722, 296] on icon "button" at bounding box center [724, 289] width 9 height 14
select select "2025-11-01"
select select "2025-12-01"
click at [722, 296] on icon "button" at bounding box center [724, 289] width 9 height 14
select select "2025-12-01"
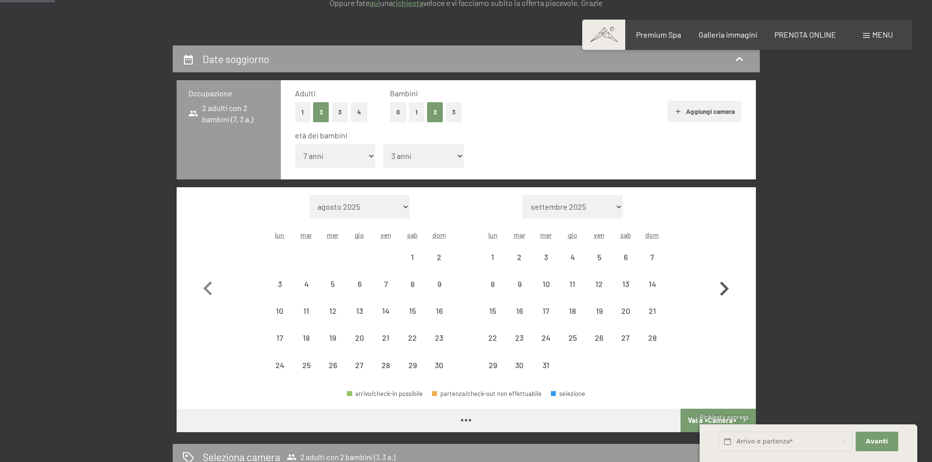
select select "2026-01-01"
select select "2025-12-01"
select select "2026-01-01"
select select "2025-12-01"
select select "2026-01-01"
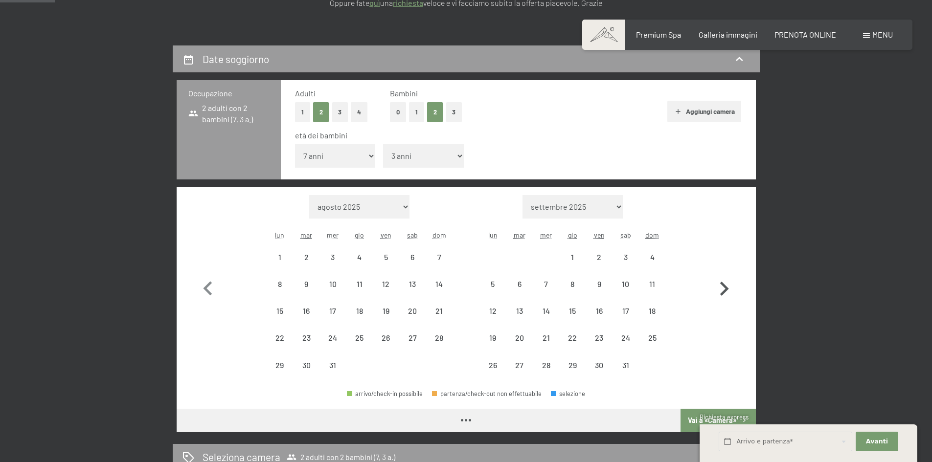
select select "2025-12-01"
select select "2026-01-01"
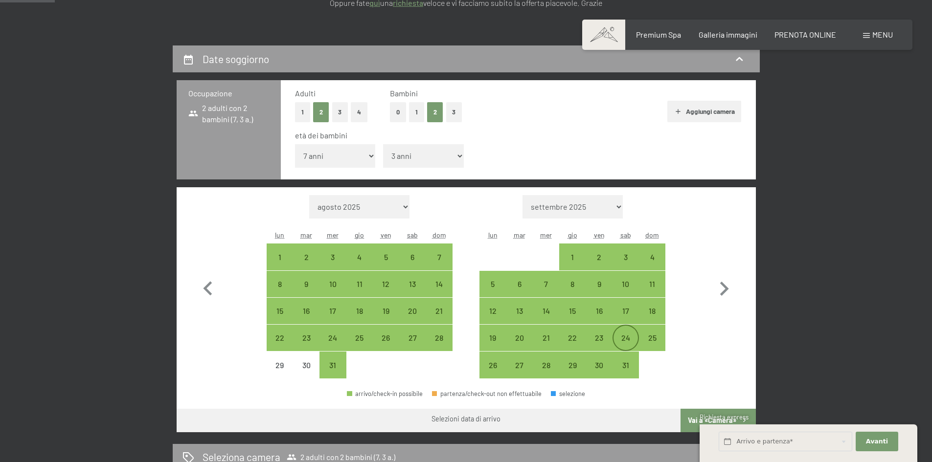
click at [627, 341] on div "24" at bounding box center [626, 346] width 24 height 24
select select "2025-12-01"
select select "2026-01-01"
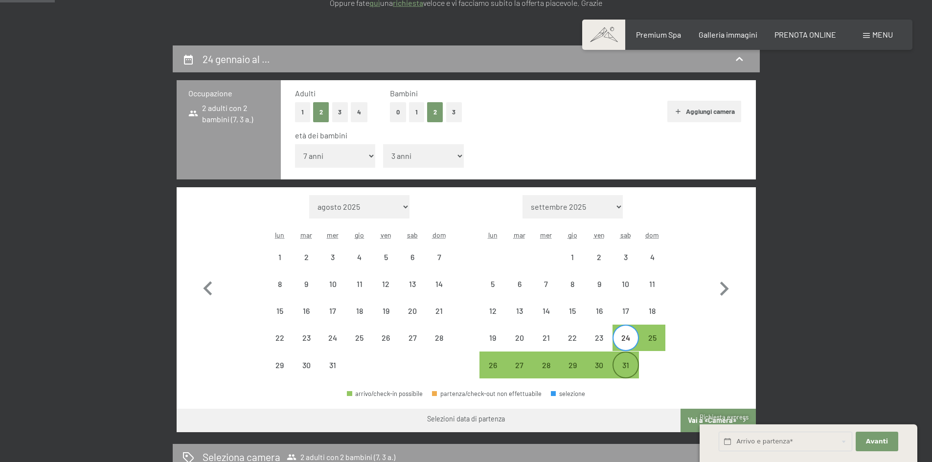
click at [625, 364] on div "31" at bounding box center [626, 374] width 24 height 24
select select "2025-12-01"
select select "2026-01-01"
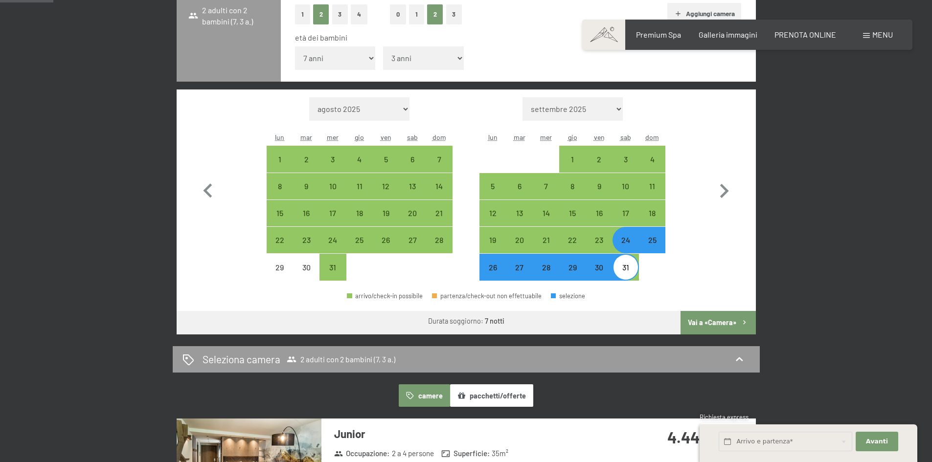
click at [734, 322] on button "Vai a «Camera»" at bounding box center [718, 322] width 75 height 23
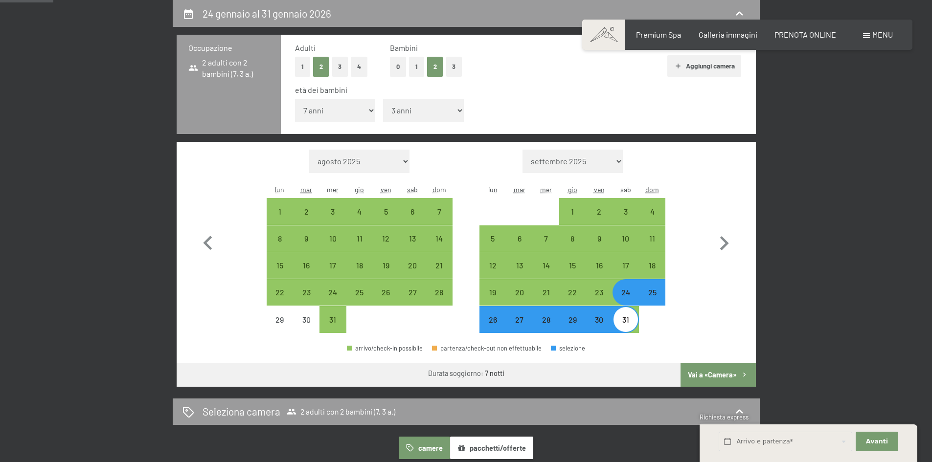
select select "2025-12-01"
select select "2026-01-01"
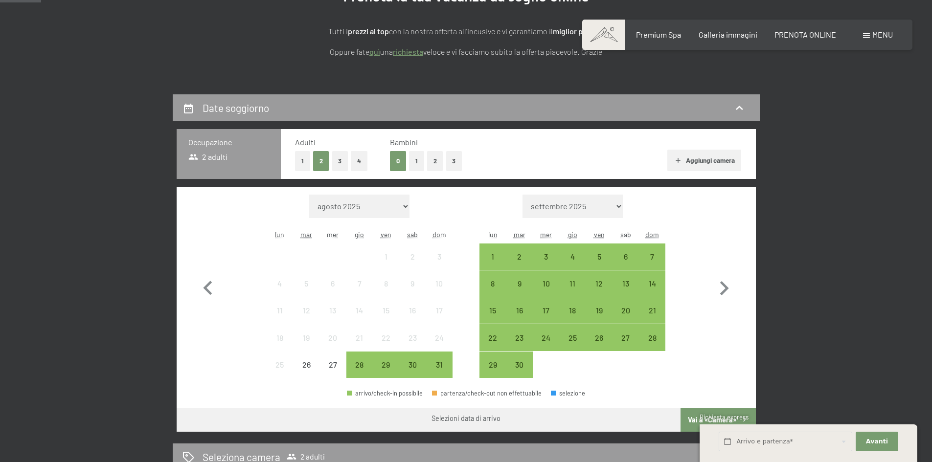
click at [435, 159] on button "2" at bounding box center [435, 161] width 16 height 20
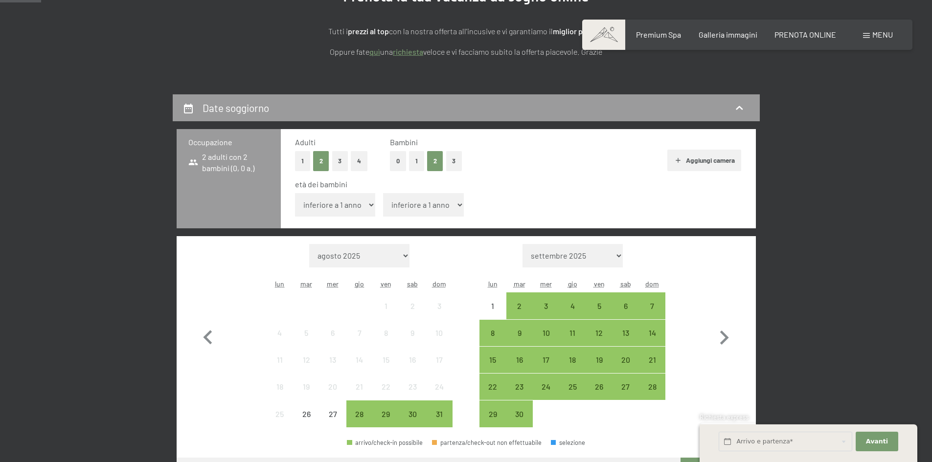
click at [363, 213] on select "inferiore a 1 anno 1 anno 2 anni 3 anni 4 anni 5 anni 6 anni 7 anni 8 anni 9 an…" at bounding box center [335, 204] width 81 height 23
select select "7"
click at [295, 193] on select "inferiore a 1 anno 1 anno 2 anni 3 anni 4 anni 5 anni 6 anni 7 anni 8 anni 9 an…" at bounding box center [335, 204] width 81 height 23
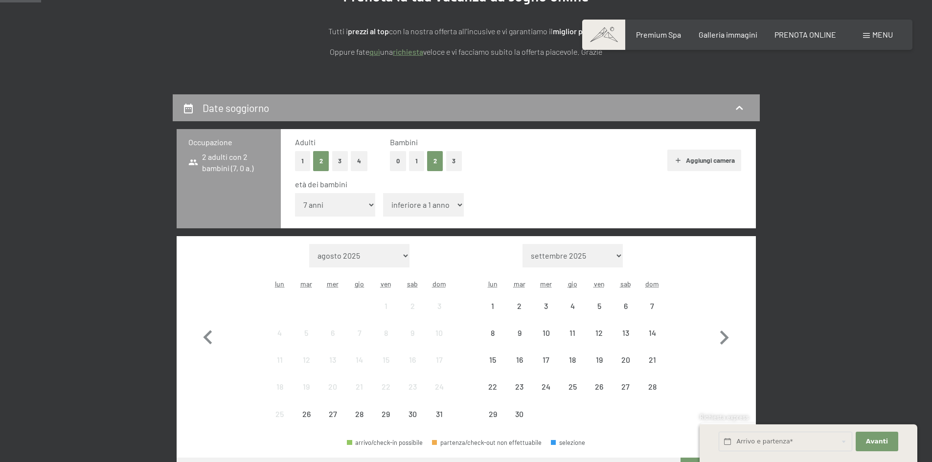
click at [446, 196] on select "inferiore a 1 anno 1 anno 2 anni 3 anni 4 anni 5 anni 6 anni 7 anni 8 anni 9 an…" at bounding box center [423, 204] width 81 height 23
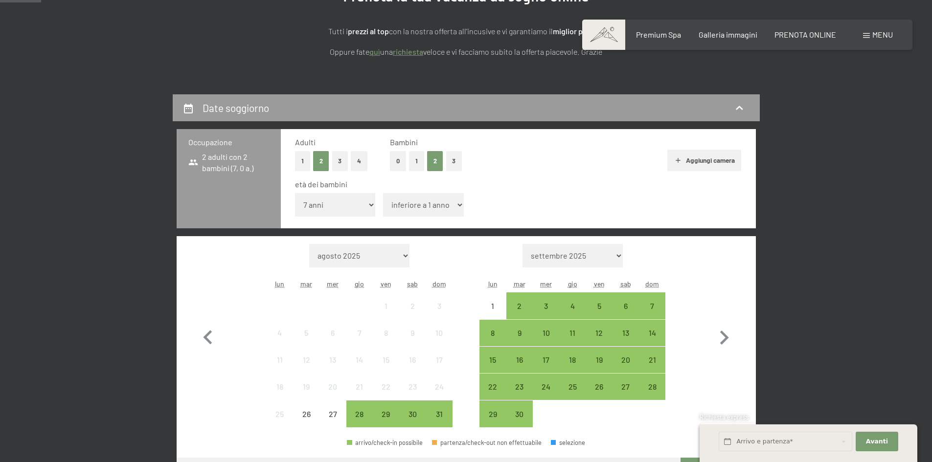
select select "3"
click at [383, 193] on select "inferiore a 1 anno 1 anno 2 anni 3 anni 4 anni 5 anni 6 anni 7 anni 8 anni 9 an…" at bounding box center [423, 204] width 81 height 23
click at [723, 337] on icon "button" at bounding box center [724, 338] width 28 height 28
select select "2025-09-01"
select select "2025-10-01"
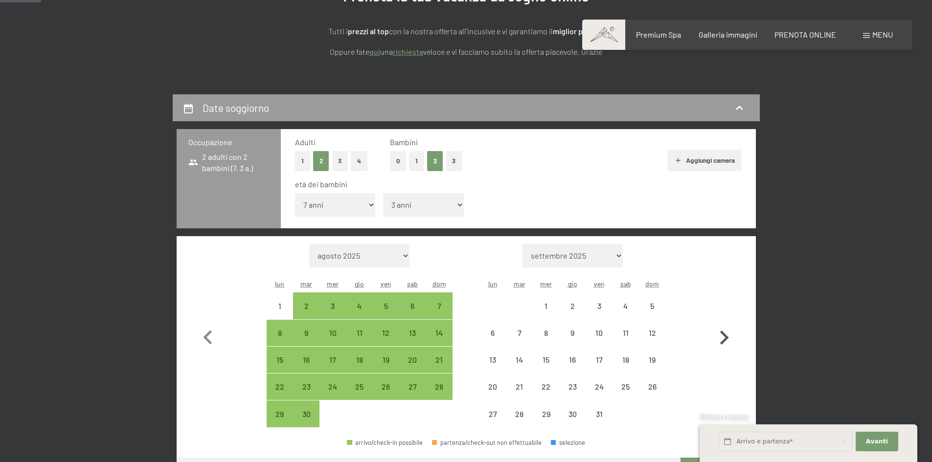
click at [723, 337] on icon "button" at bounding box center [724, 338] width 28 height 28
select select "2025-10-01"
select select "2025-11-01"
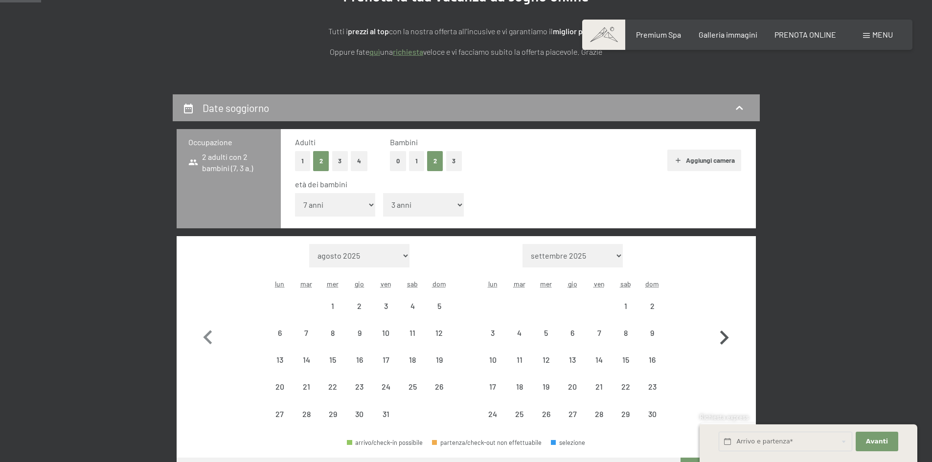
click at [723, 337] on icon "button" at bounding box center [724, 338] width 28 height 28
select select "2025-12-01"
select select "2026-01-01"
select select "2025-12-01"
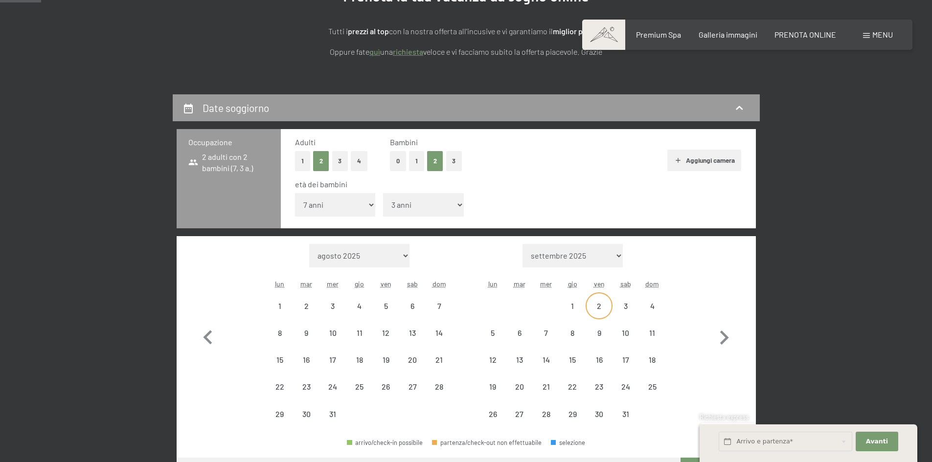
select select "2026-01-01"
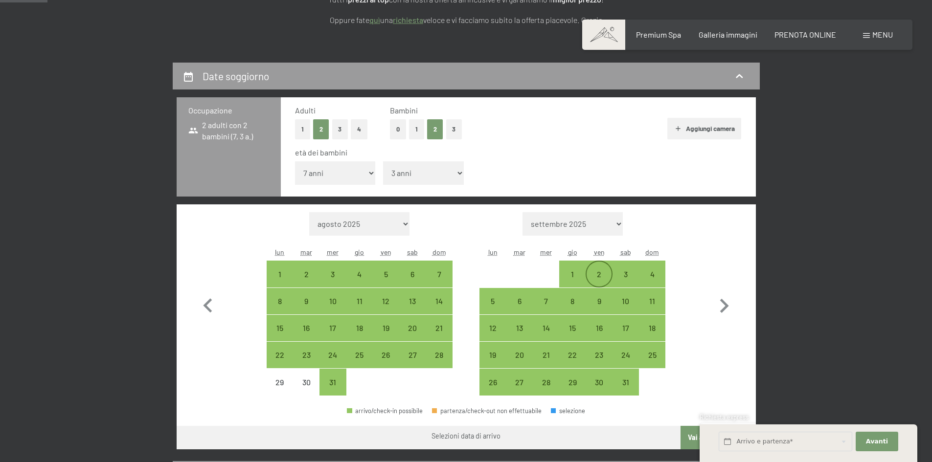
scroll to position [196, 0]
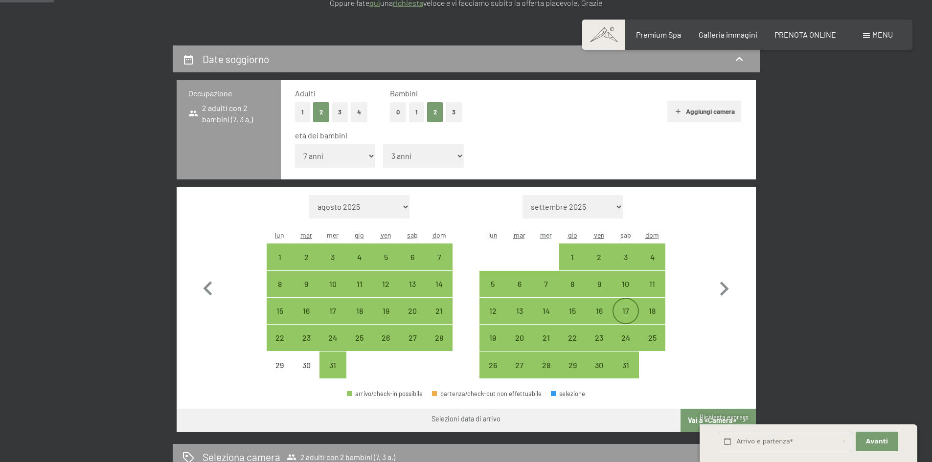
click at [627, 306] on div "17" at bounding box center [626, 311] width 24 height 24
select select "2025-12-01"
select select "2026-01-01"
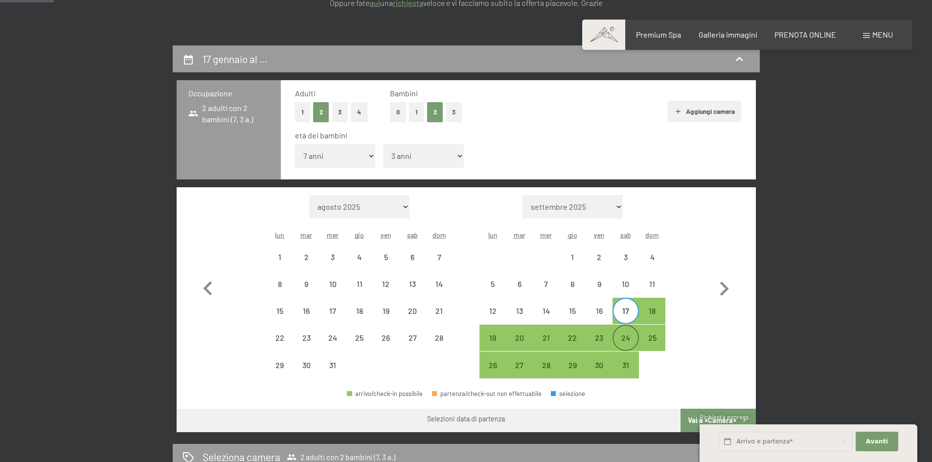
click at [632, 336] on div "24" at bounding box center [626, 346] width 24 height 24
select select "2025-12-01"
select select "2026-01-01"
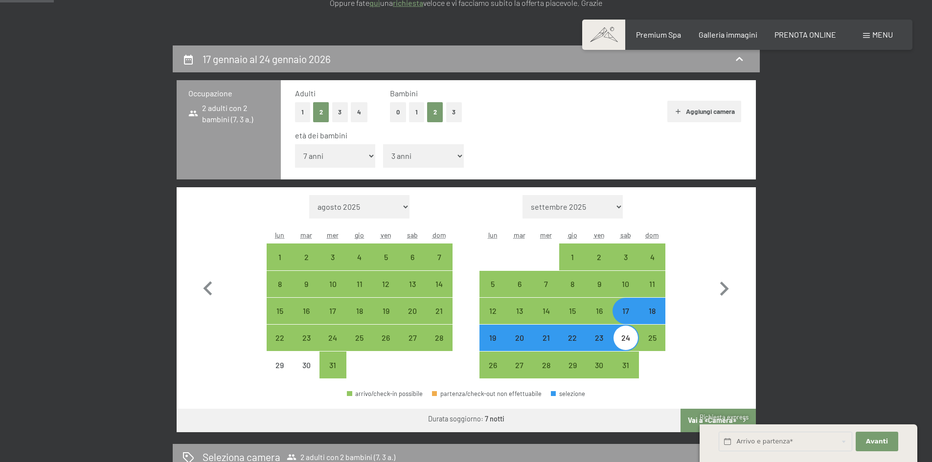
click at [697, 415] on button "Vai a «Camera»" at bounding box center [718, 420] width 75 height 23
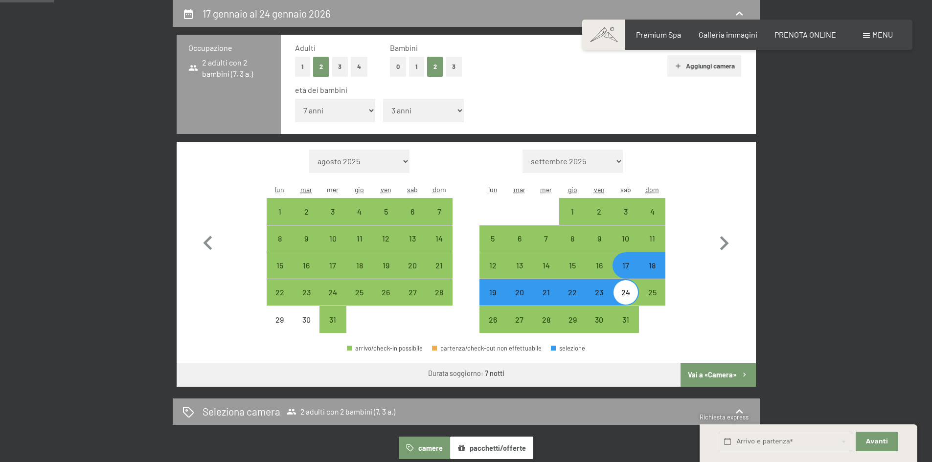
select select "2025-12-01"
select select "2026-01-01"
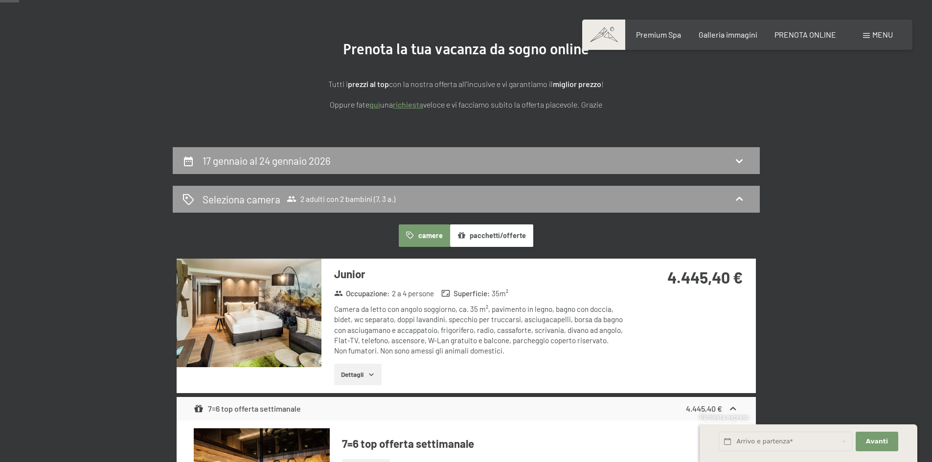
scroll to position [0, 0]
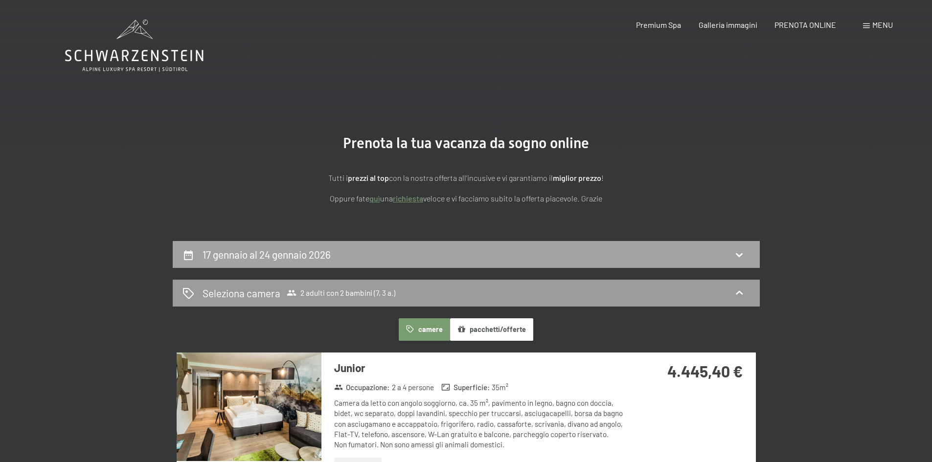
click at [465, 264] on div "17 gennaio al 24 gennaio 2026" at bounding box center [466, 254] width 587 height 27
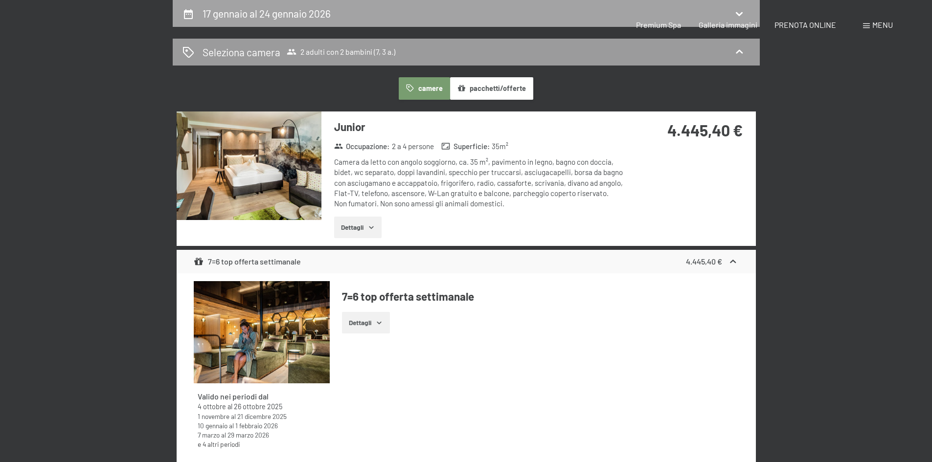
select select "7"
select select "3"
select select "2025-12-01"
select select "2026-01-01"
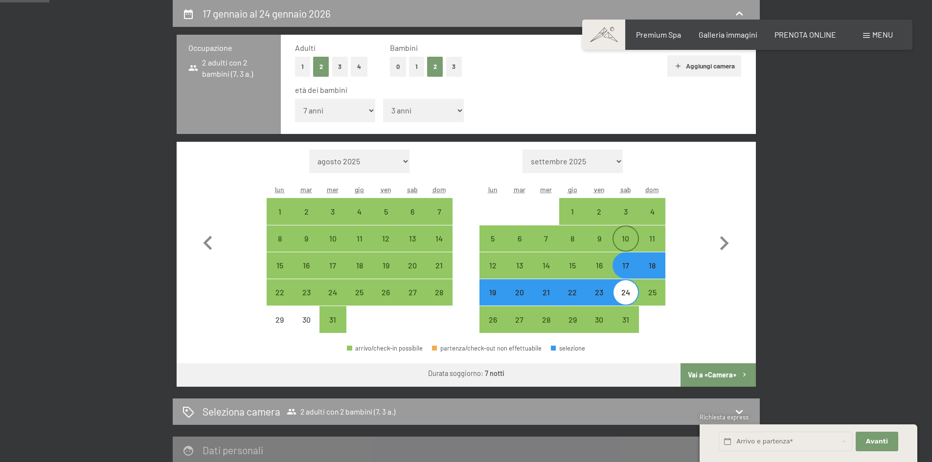
click at [626, 237] on div "10" at bounding box center [626, 247] width 24 height 24
select select "[DATE]"
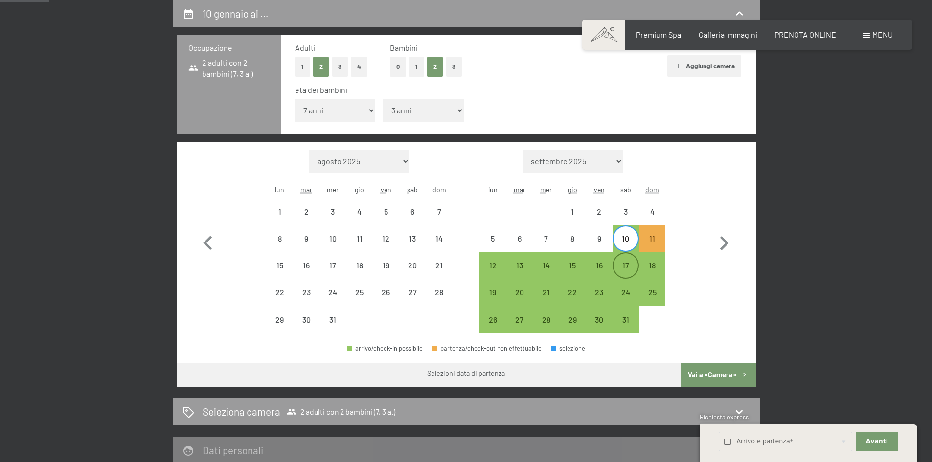
click at [627, 269] on div "17" at bounding box center [626, 274] width 24 height 24
select select "[DATE]"
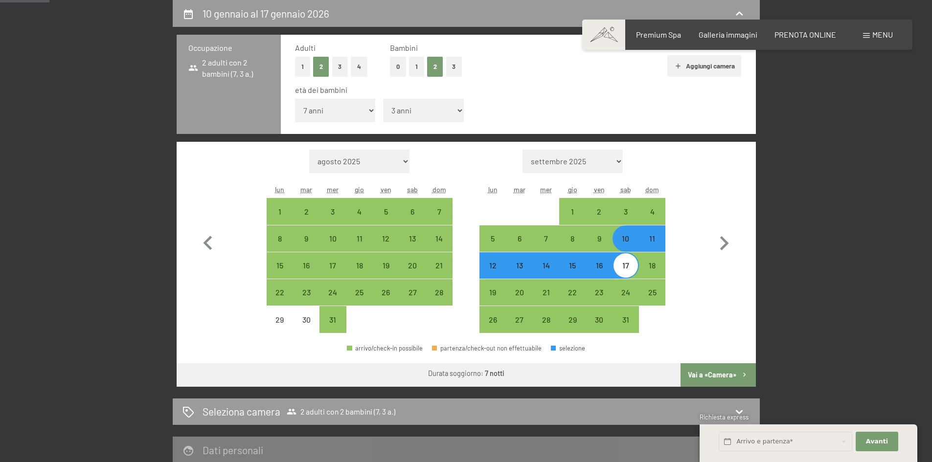
click at [712, 369] on button "Vai a «Camera»" at bounding box center [718, 375] width 75 height 23
select select "[DATE]"
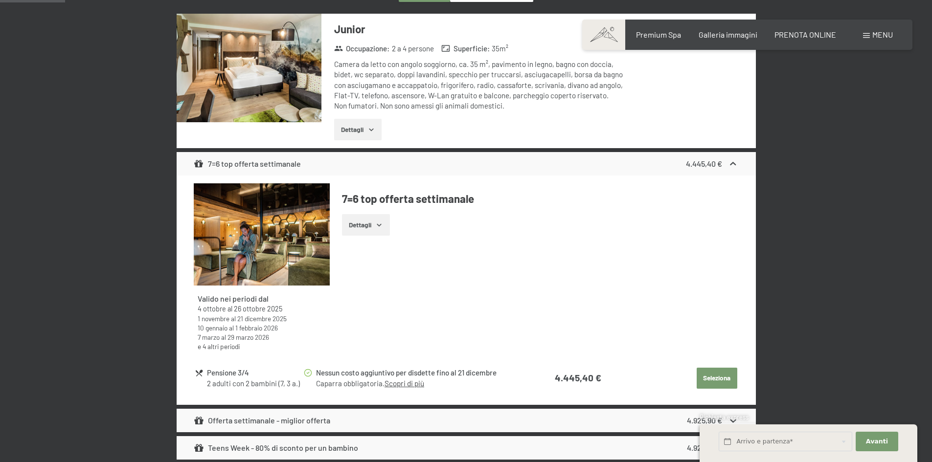
scroll to position [0, 0]
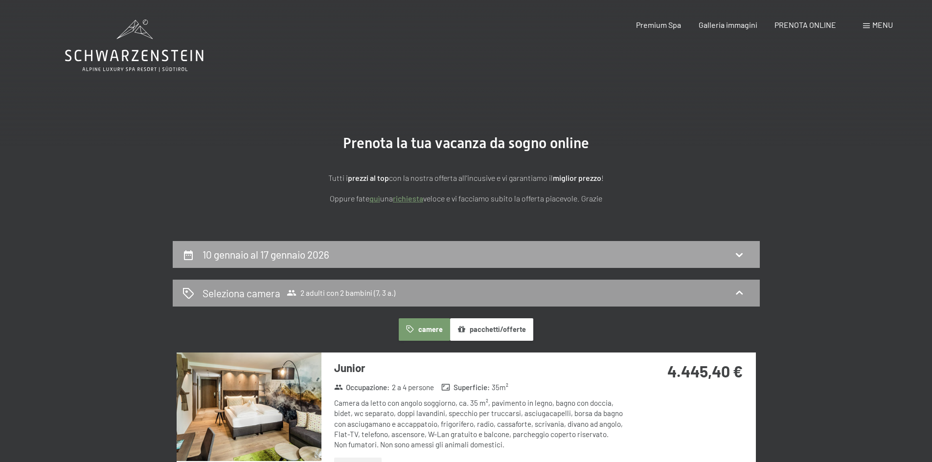
click at [453, 245] on div "10 gennaio al 17 gennaio 2026" at bounding box center [466, 254] width 587 height 27
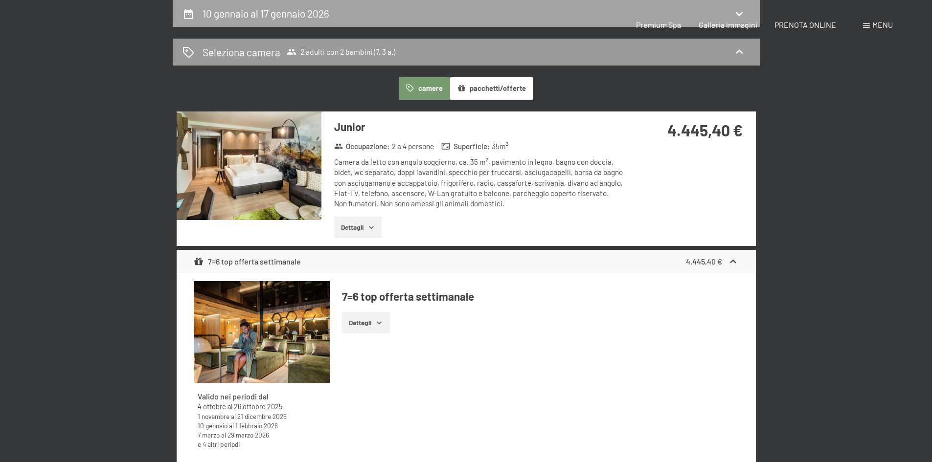
select select "7"
select select "3"
select select "[DATE]"
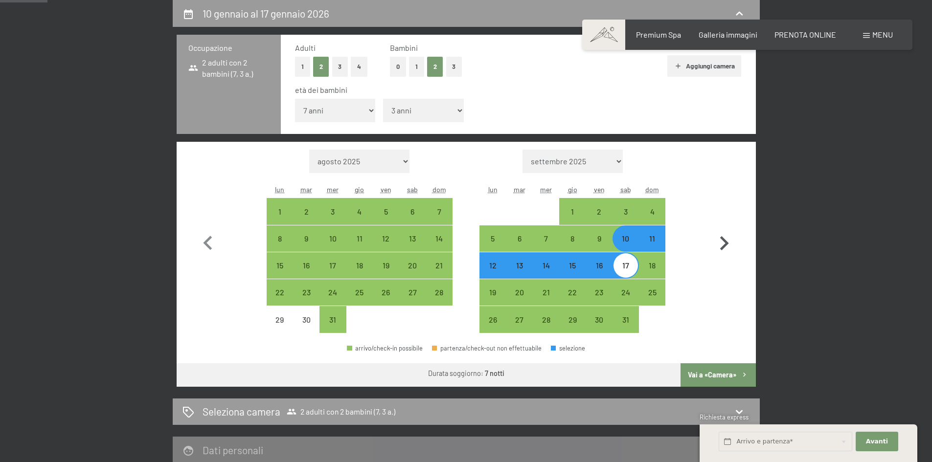
click at [720, 243] on icon "button" at bounding box center [724, 243] width 28 height 28
select select "[DATE]"
select select "2026-02-01"
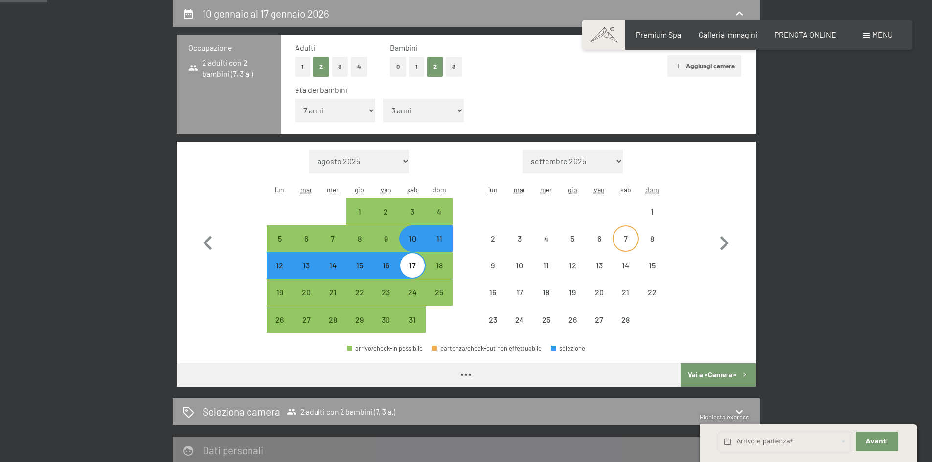
select select "[DATE]"
select select "2026-02-01"
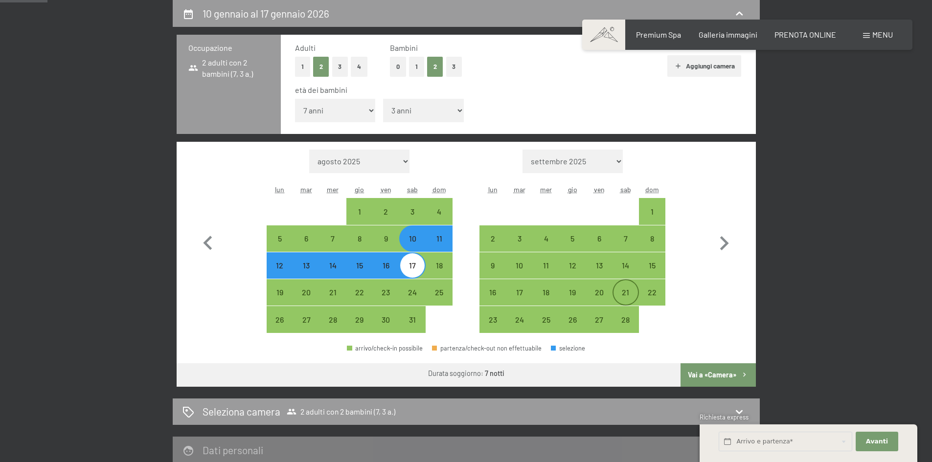
click at [623, 289] on div "21" at bounding box center [626, 301] width 24 height 24
select select "[DATE]"
select select "2026-02-01"
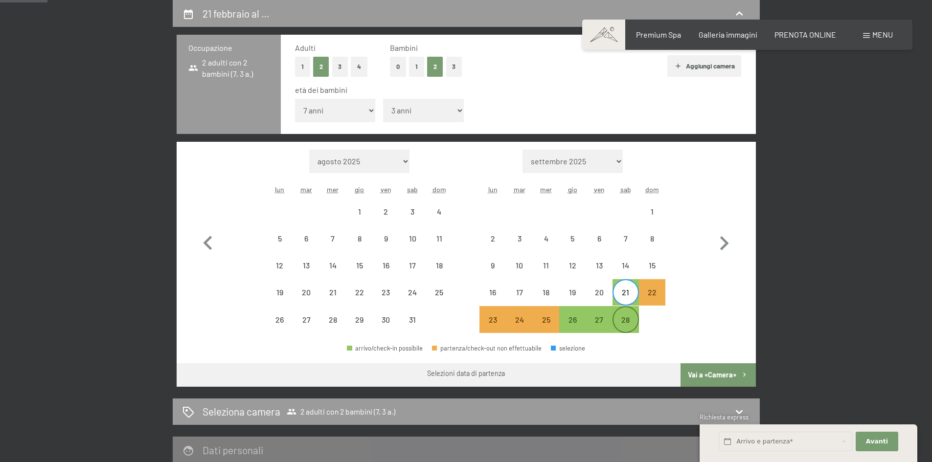
click at [623, 320] on div "28" at bounding box center [626, 328] width 24 height 24
select select "[DATE]"
select select "2026-02-01"
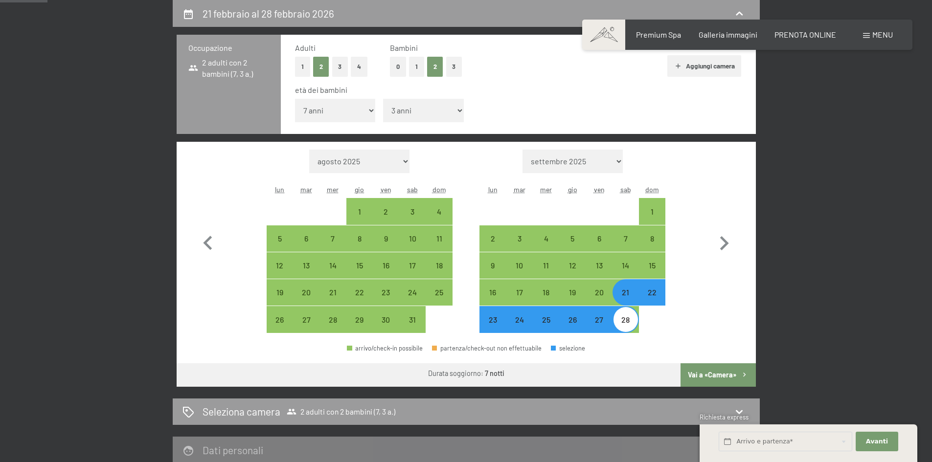
click at [706, 367] on button "Vai a «Camera»" at bounding box center [718, 375] width 75 height 23
select select "[DATE]"
select select "2026-02-01"
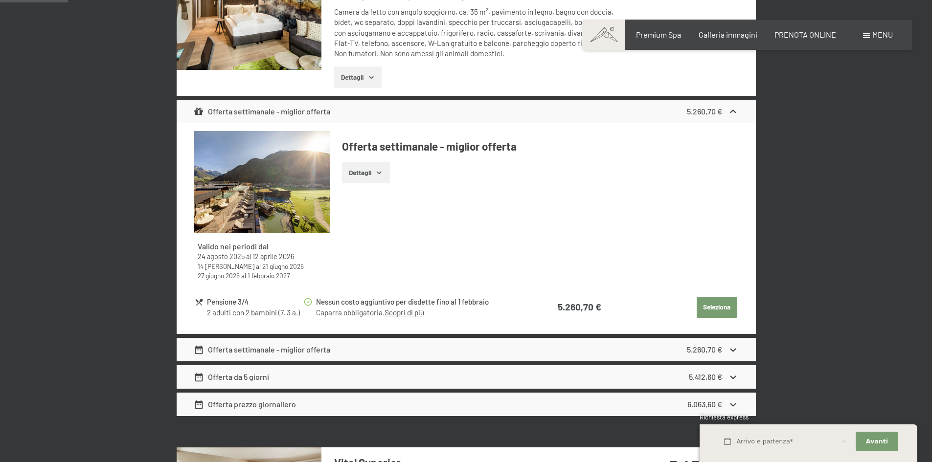
scroll to position [0, 0]
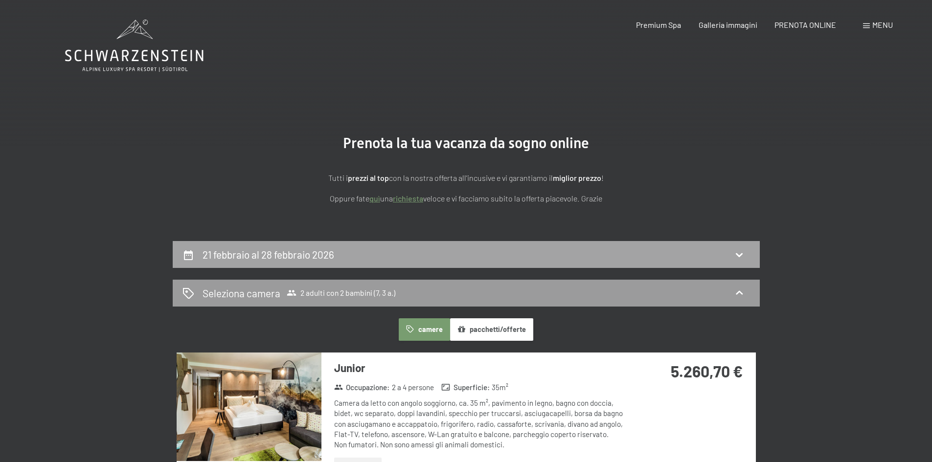
click at [228, 255] on h2 "21 febbraio al 28 febbraio 2026" at bounding box center [269, 255] width 132 height 12
select select "7"
select select "3"
select select "[DATE]"
select select "2026-02-01"
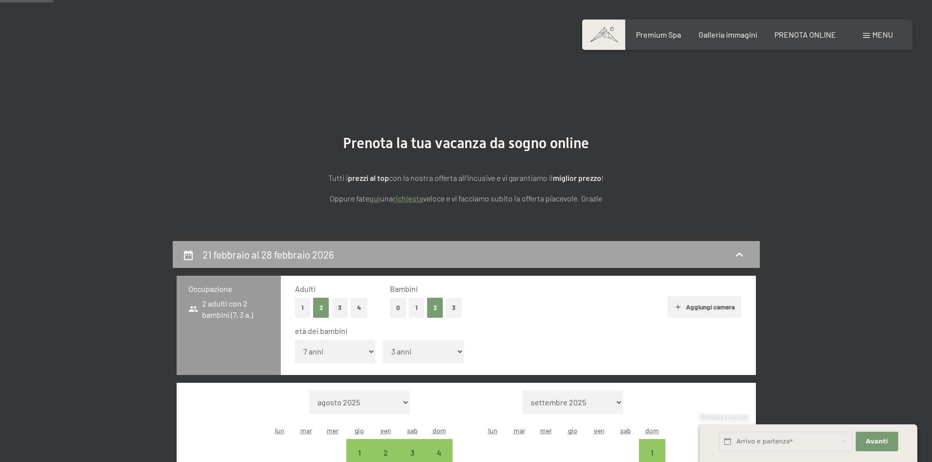
scroll to position [241, 0]
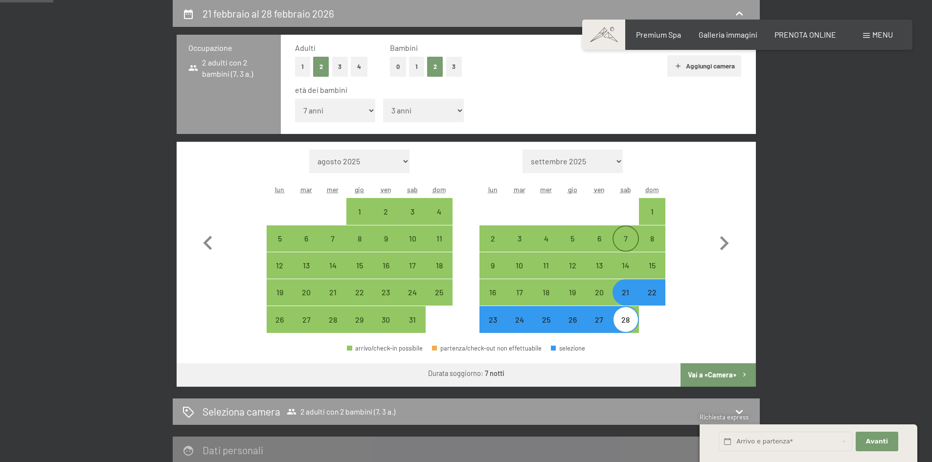
click at [616, 232] on div "7" at bounding box center [626, 239] width 24 height 24
select select "[DATE]"
select select "2026-02-01"
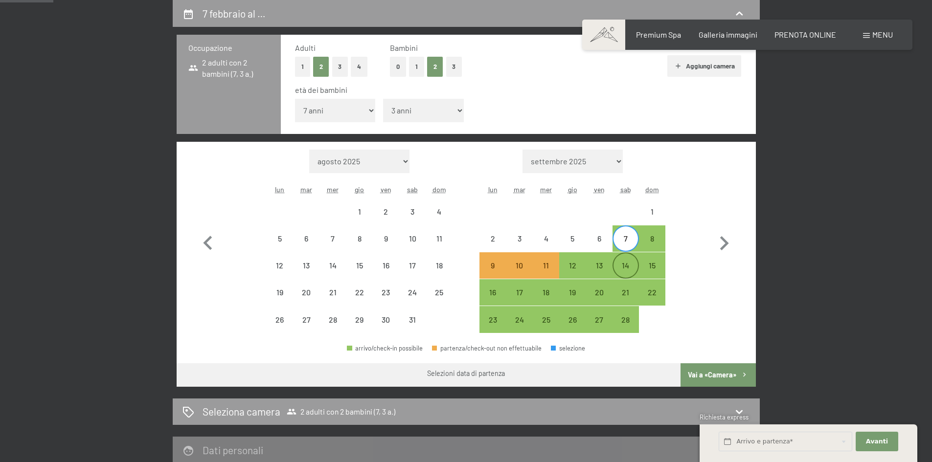
click at [624, 273] on div "14" at bounding box center [626, 274] width 24 height 24
select select "[DATE]"
select select "2026-02-01"
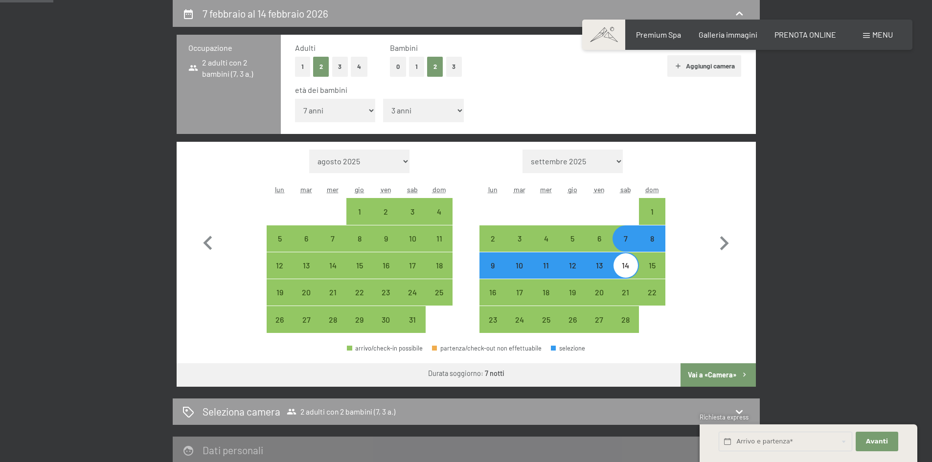
click at [713, 377] on button "Vai a «Camera»" at bounding box center [718, 375] width 75 height 23
select select "[DATE]"
select select "2026-02-01"
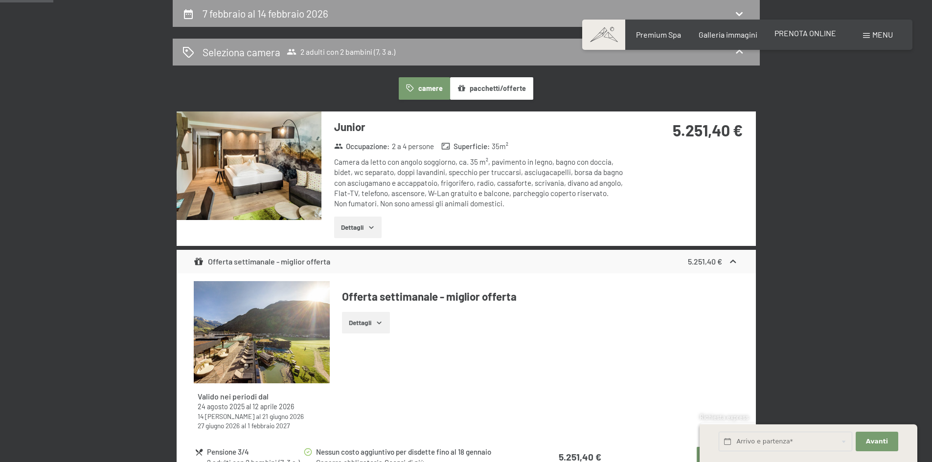
click at [786, 33] on span "PRENOTA ONLINE" at bounding box center [805, 32] width 62 height 9
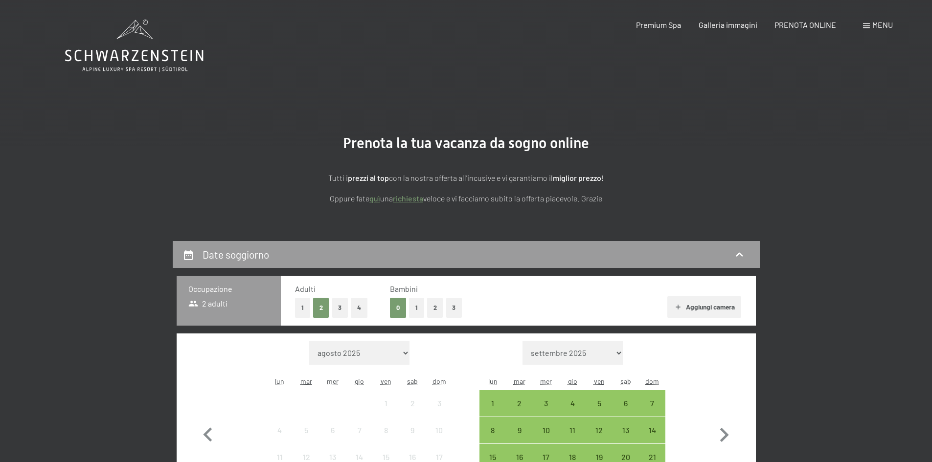
click at [433, 312] on button "2" at bounding box center [435, 308] width 16 height 20
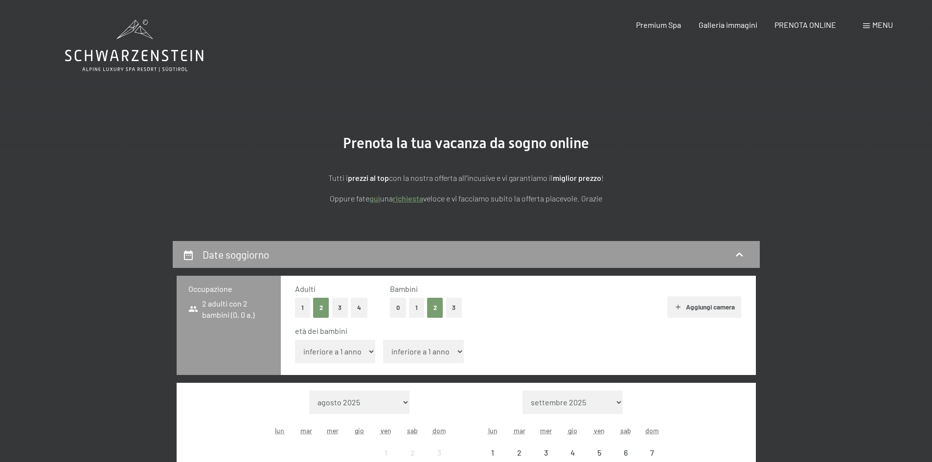
click at [361, 354] on select "inferiore a 1 anno 1 anno 2 anni 3 anni 4 anni 5 anni 6 anni 7 anni 8 anni 9 an…" at bounding box center [335, 351] width 81 height 23
select select "6"
click at [295, 340] on select "inferiore a 1 anno 1 anno 2 anni 3 anni 4 anni 5 anni 6 anni 7 anni 8 anni 9 an…" at bounding box center [335, 351] width 81 height 23
click at [432, 359] on select "inferiore a 1 anno 1 anno 2 anni 3 anni 4 anni 5 anni 6 anni 7 anni 8 anni 9 an…" at bounding box center [423, 351] width 81 height 23
select select "3"
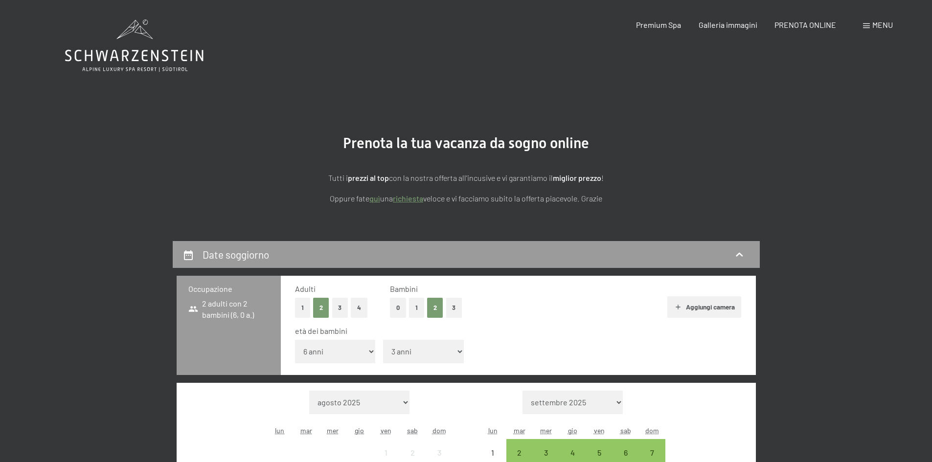
click at [383, 340] on select "inferiore a 1 anno 1 anno 2 anni 3 anni 4 anni 5 anni 6 anni 7 anni 8 anni 9 an…" at bounding box center [423, 351] width 81 height 23
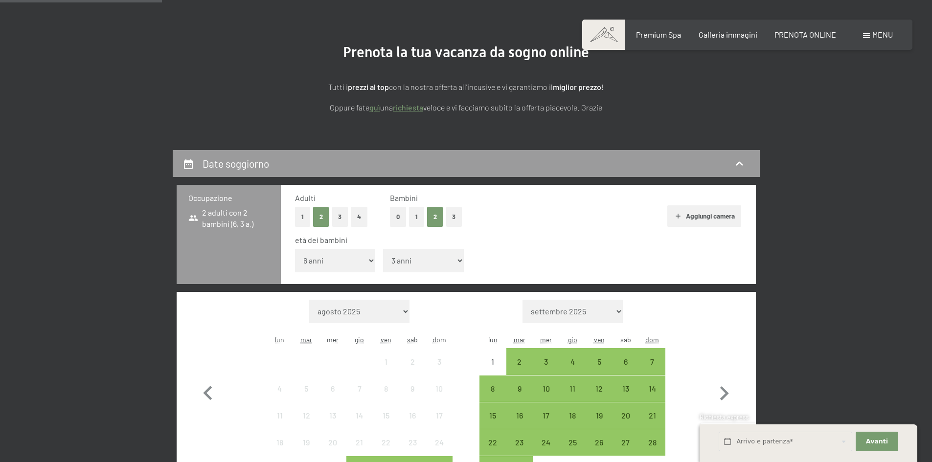
scroll to position [196, 0]
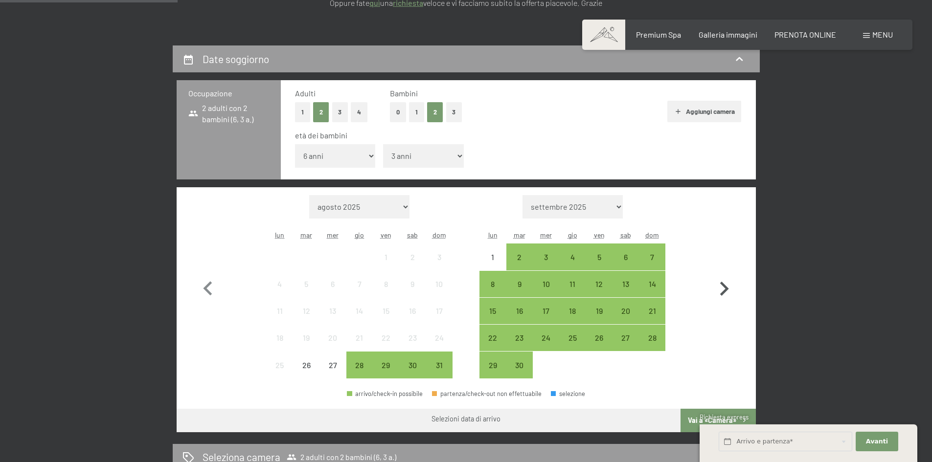
click at [717, 297] on icon "button" at bounding box center [724, 289] width 28 height 28
select select "[DATE]"
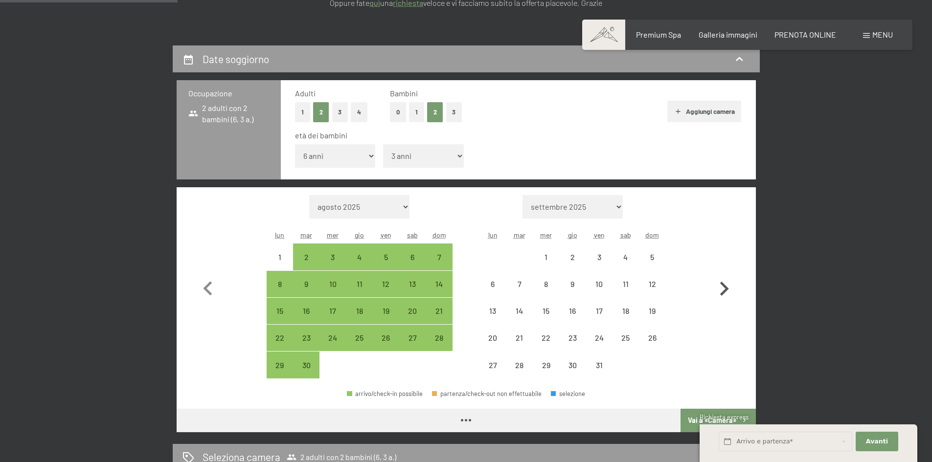
click at [717, 297] on icon "button" at bounding box center [724, 289] width 28 height 28
select select "[DATE]"
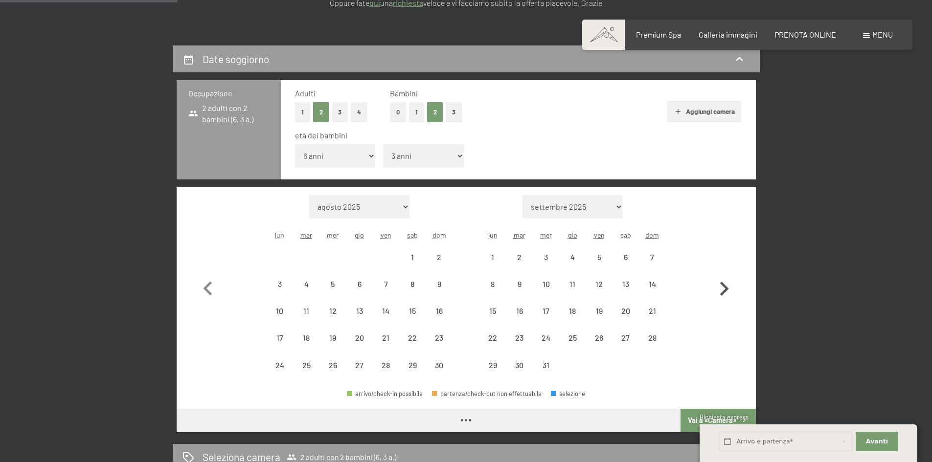
click at [717, 297] on icon "button" at bounding box center [724, 289] width 28 height 28
select select "[DATE]"
click at [625, 308] on div "17" at bounding box center [626, 319] width 24 height 24
select select "[DATE]"
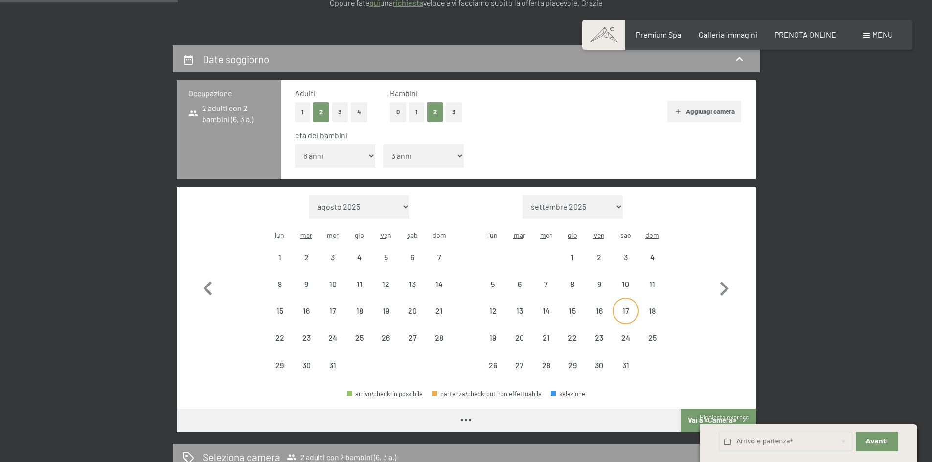
select select "[DATE]"
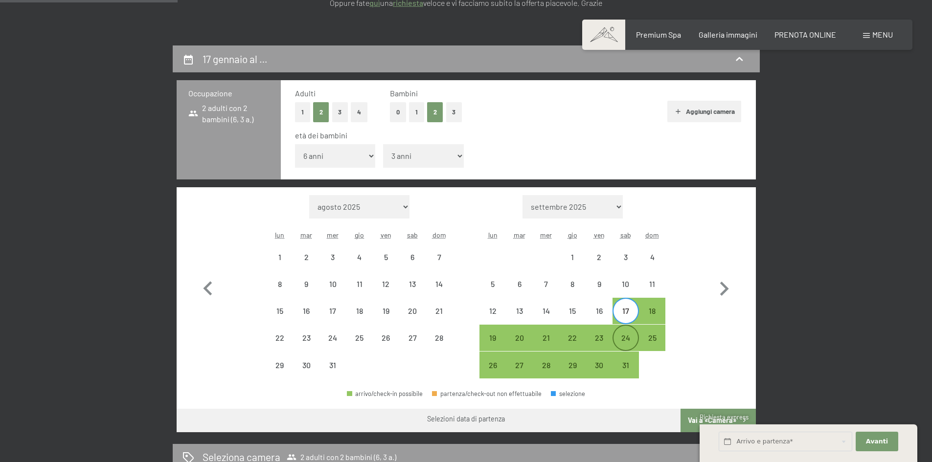
click at [626, 342] on div "24" at bounding box center [626, 346] width 24 height 24
select select "[DATE]"
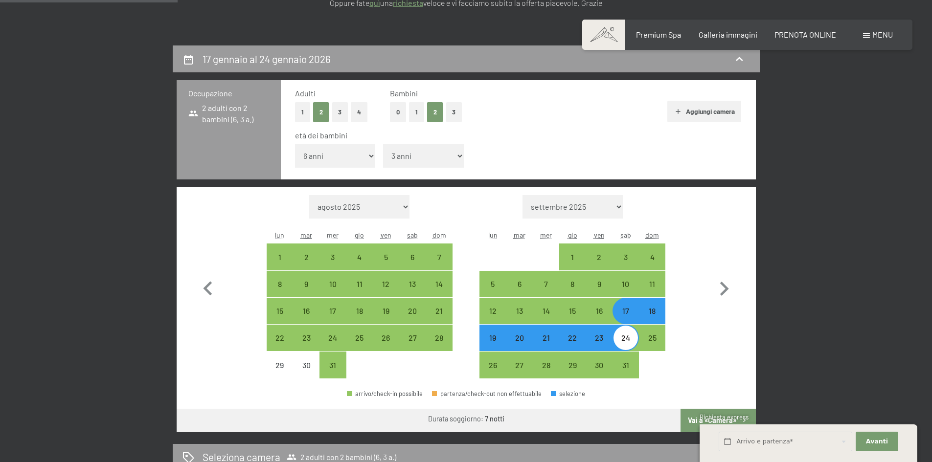
click at [711, 413] on span "Richiesta express" at bounding box center [724, 417] width 49 height 8
click at [700, 413] on span "Richiesta express" at bounding box center [724, 417] width 49 height 8
click at [693, 416] on button "Vai a «Camera»" at bounding box center [718, 420] width 75 height 23
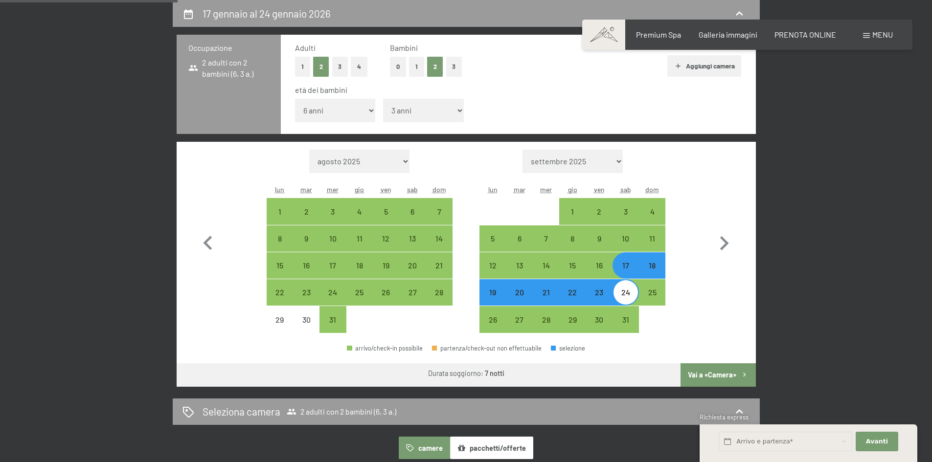
select select "[DATE]"
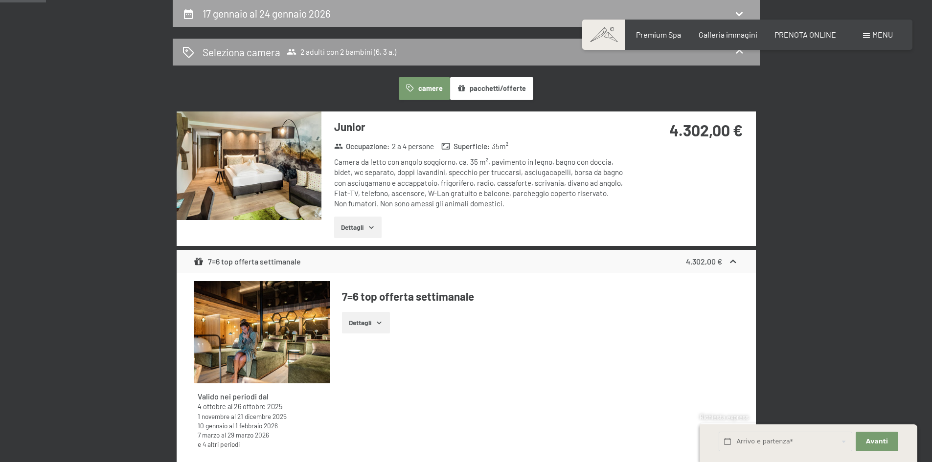
click at [279, 17] on h2 "17 gennaio al 24 gennaio 2026" at bounding box center [267, 13] width 128 height 12
select select "6"
select select "3"
select select "[DATE]"
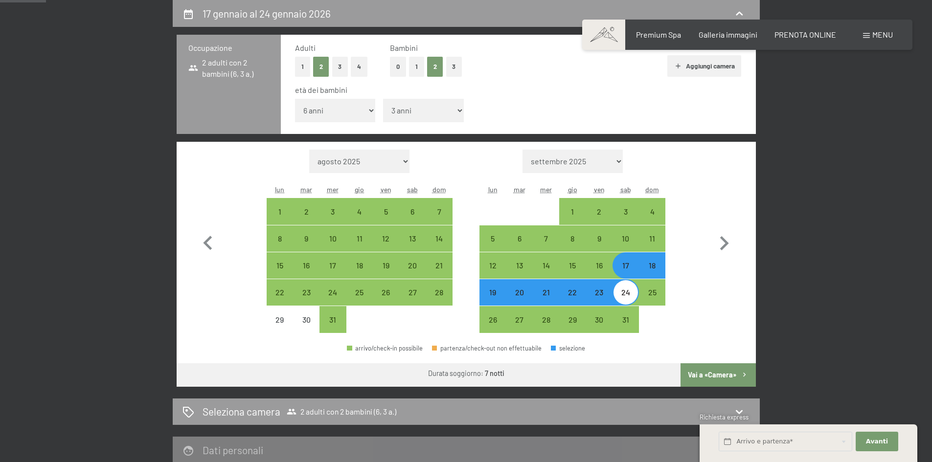
click at [344, 114] on select "inferiore a 1 anno 1 anno 2 anni 3 anni 4 anni 5 anni 6 anni 7 anni 8 anni 9 an…" at bounding box center [335, 110] width 81 height 23
select select "7"
click at [295, 99] on select "inferiore a 1 anno 1 anno 2 anni 3 anni 4 anni 5 anni 6 anni 7 anni 8 anni 9 an…" at bounding box center [335, 110] width 81 height 23
select select "[DATE]"
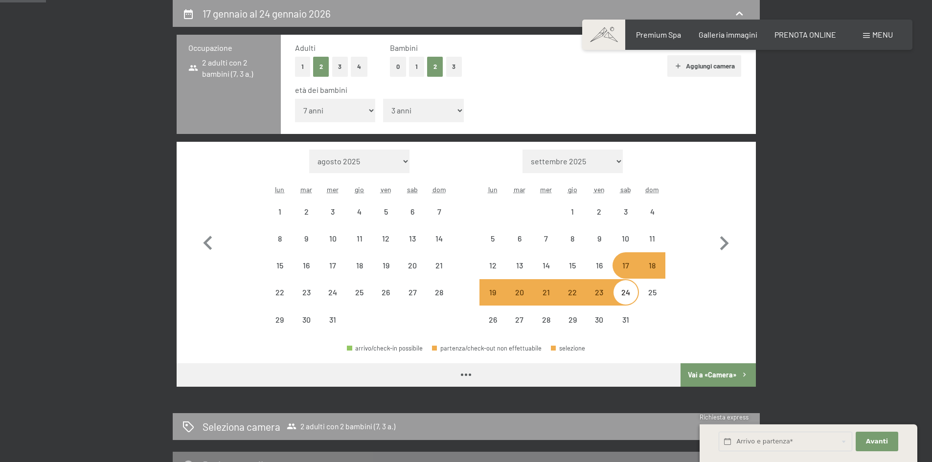
click at [411, 104] on select "inferiore a 1 anno 1 anno 2 anni 3 anni 4 anni 5 anni 6 anni 7 anni 8 anni 9 an…" at bounding box center [423, 110] width 81 height 23
click at [488, 109] on div "età dei bambini inferiore a 1 anno 1 anno 2 anni 3 anni 4 anni 5 anni 6 anni 7 …" at bounding box center [518, 106] width 447 height 42
select select "[DATE]"
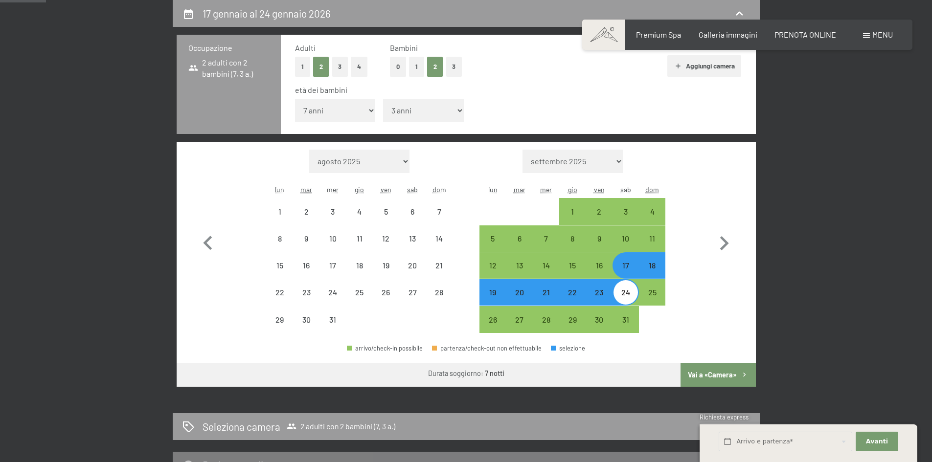
select select "[DATE]"
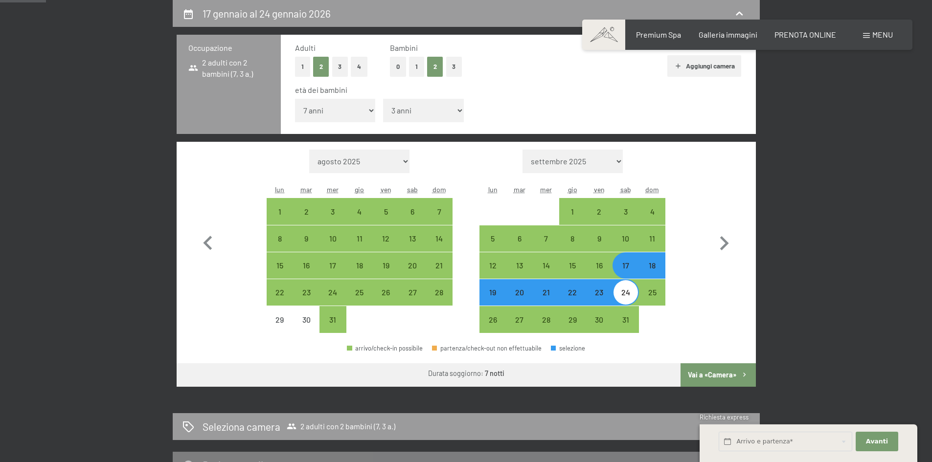
click at [622, 296] on div "24" at bounding box center [626, 301] width 24 height 24
select select "[DATE]"
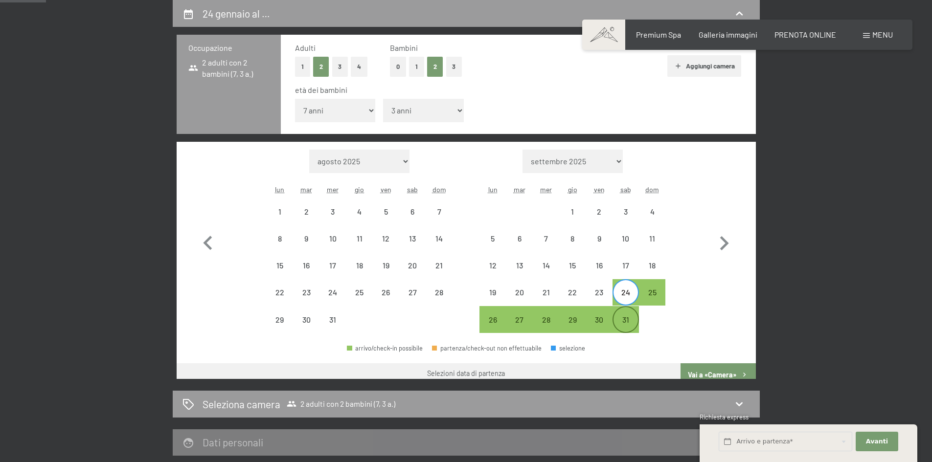
click at [624, 326] on div "31" at bounding box center [626, 328] width 24 height 24
select select "[DATE]"
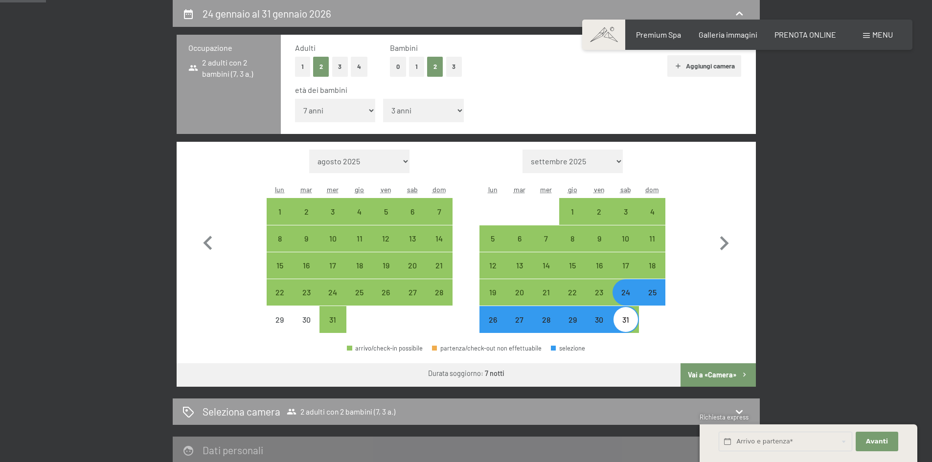
click at [694, 378] on button "Vai a «Camera»" at bounding box center [718, 375] width 75 height 23
select select "[DATE]"
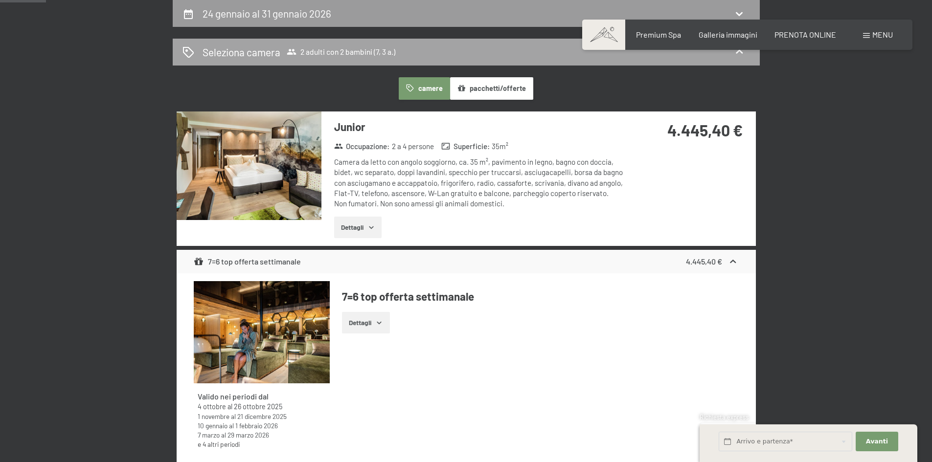
click at [249, 49] on h2 "Seleziona camera" at bounding box center [242, 52] width 78 height 14
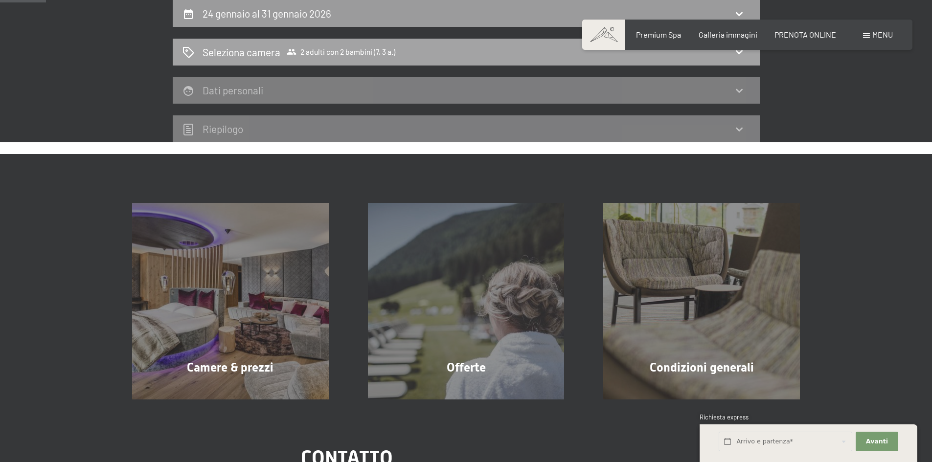
click at [249, 49] on h2 "Seleziona camera" at bounding box center [242, 52] width 78 height 14
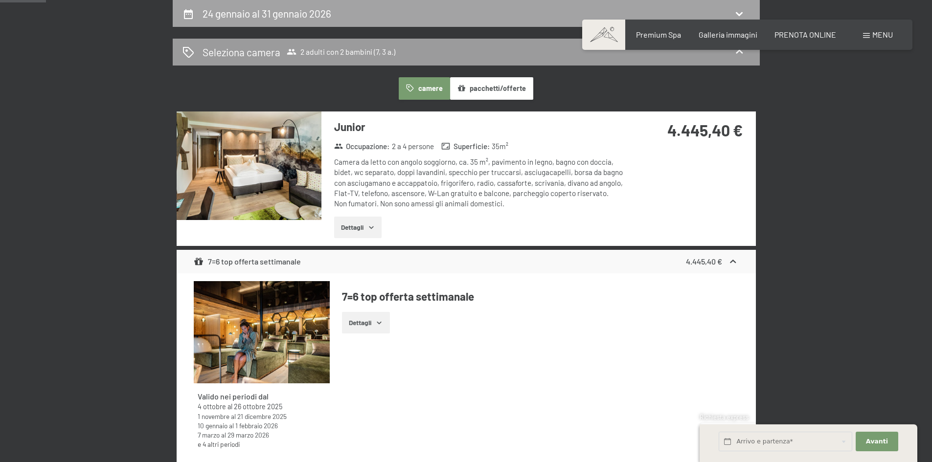
click at [250, 22] on div "24 gennaio al 31 gennaio 2026" at bounding box center [466, 13] width 587 height 27
select select "7"
select select "3"
select select "[DATE]"
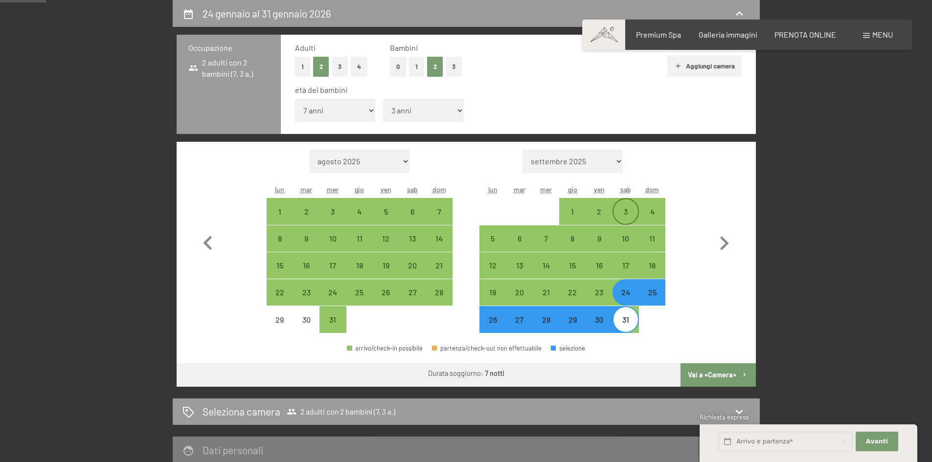
click at [632, 208] on div "3" at bounding box center [626, 220] width 24 height 24
select select "[DATE]"
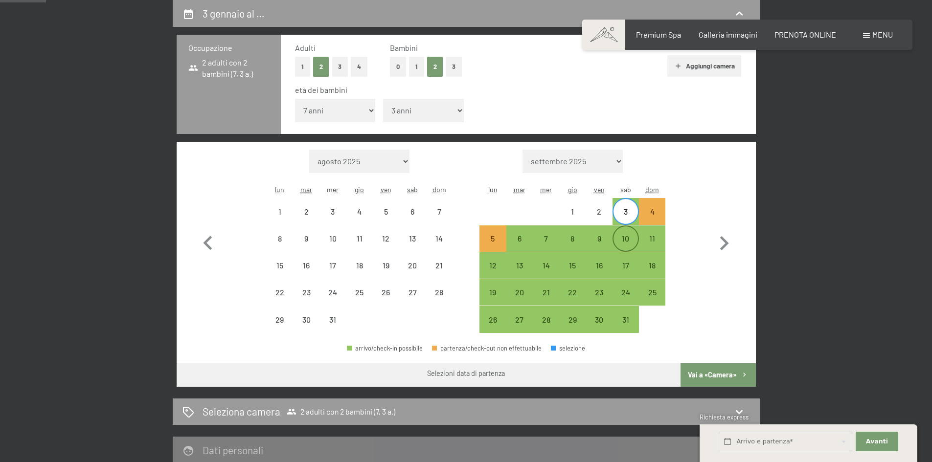
click at [630, 237] on div "10" at bounding box center [626, 247] width 24 height 24
select select "[DATE]"
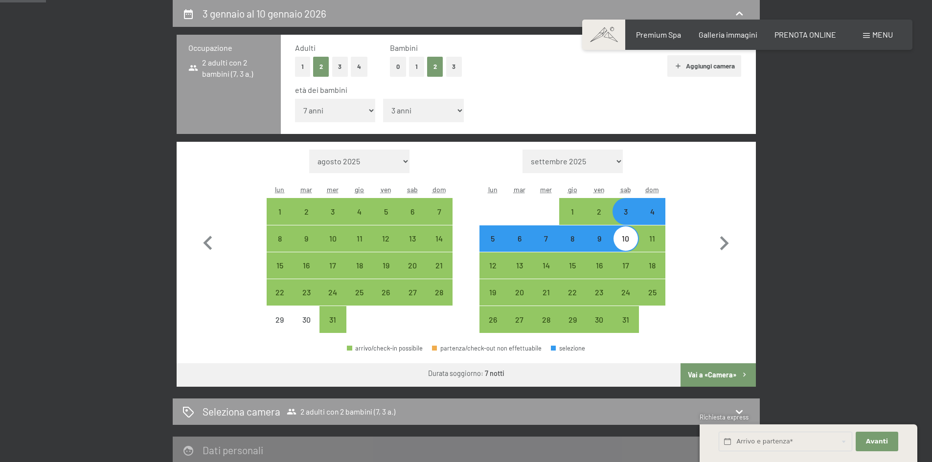
click at [706, 381] on button "Vai a «Camera»" at bounding box center [718, 375] width 75 height 23
select select "[DATE]"
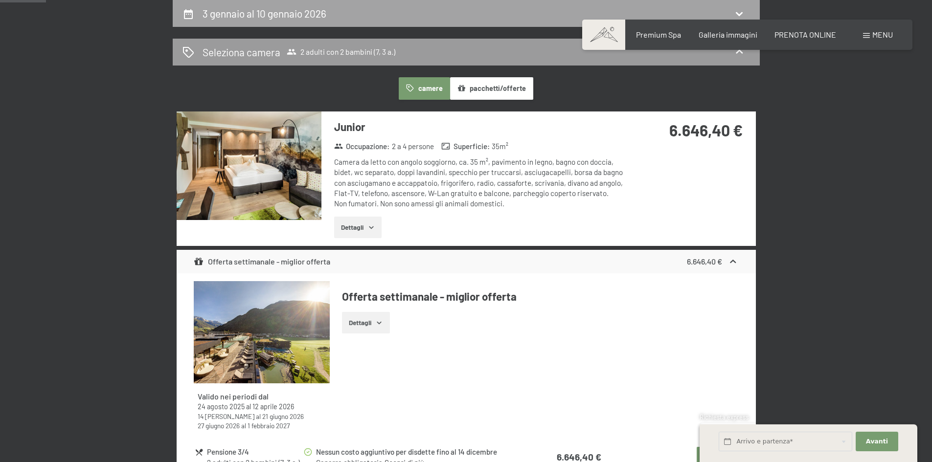
click at [261, 15] on h2 "3 gennaio al 10 gennaio 2026" at bounding box center [265, 13] width 124 height 12
select select "7"
select select "3"
select select "[DATE]"
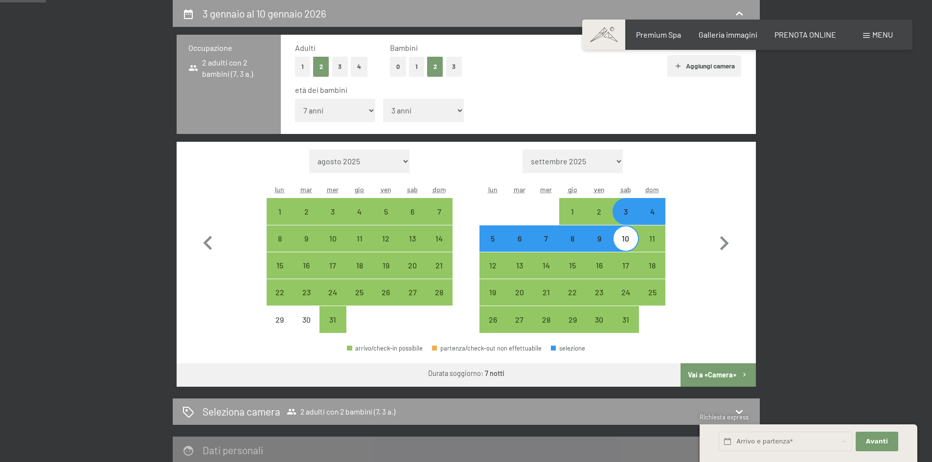
click at [630, 236] on div "10" at bounding box center [626, 247] width 24 height 24
select select "[DATE]"
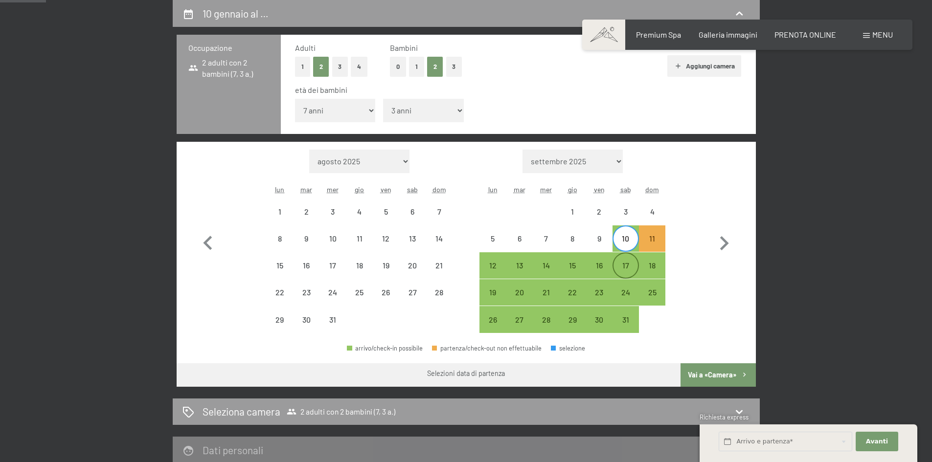
click at [629, 262] on div "17" at bounding box center [626, 274] width 24 height 24
select select "[DATE]"
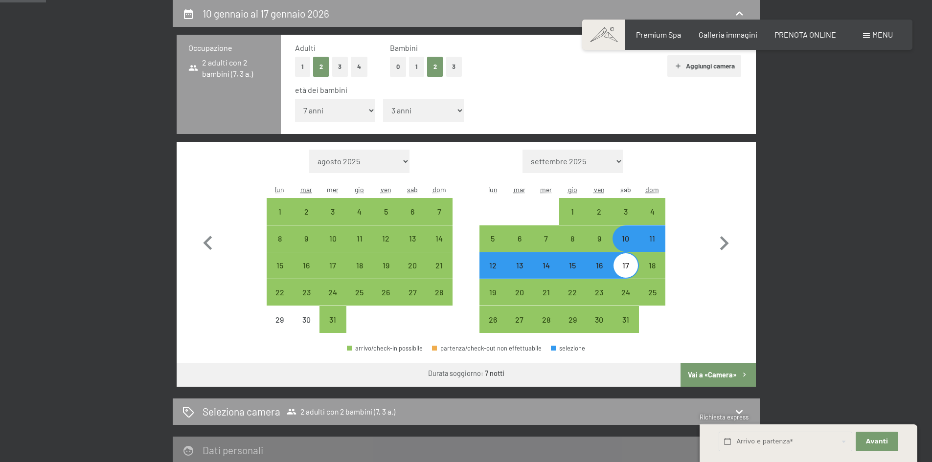
click at [703, 371] on button "Vai a «Camera»" at bounding box center [718, 375] width 75 height 23
select select "[DATE]"
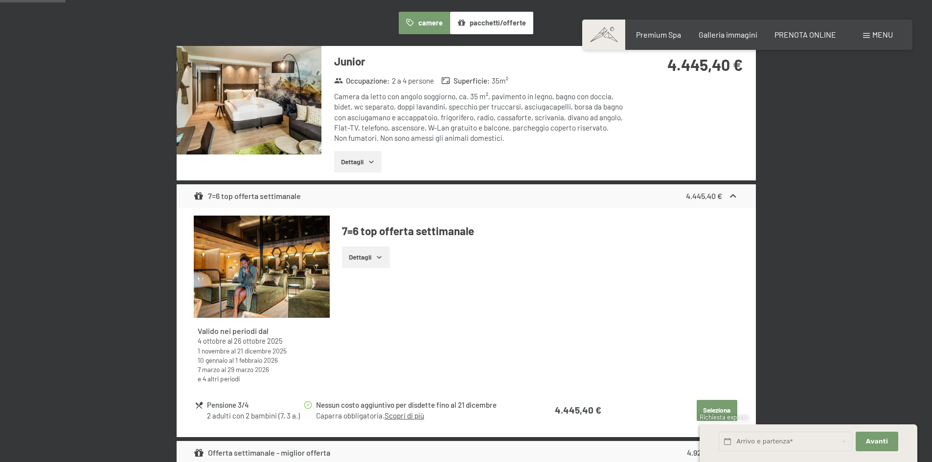
scroll to position [339, 0]
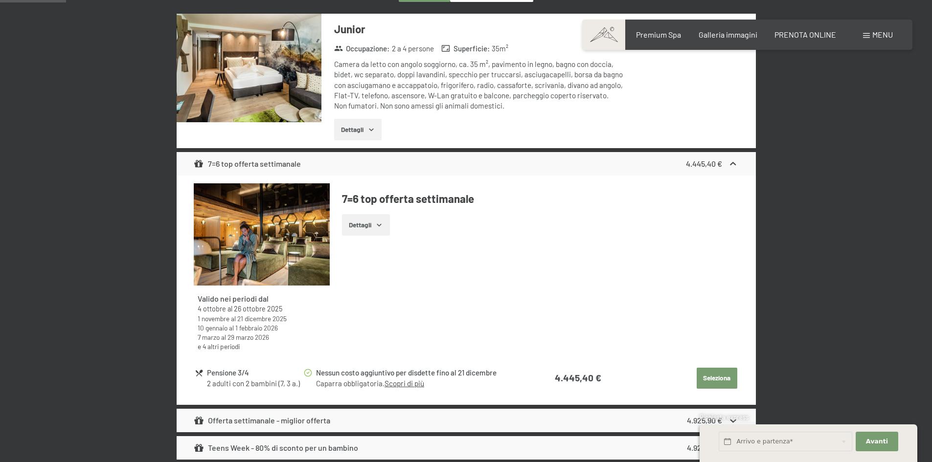
click at [225, 345] on link "e 4 altri periodi" at bounding box center [219, 346] width 42 height 8
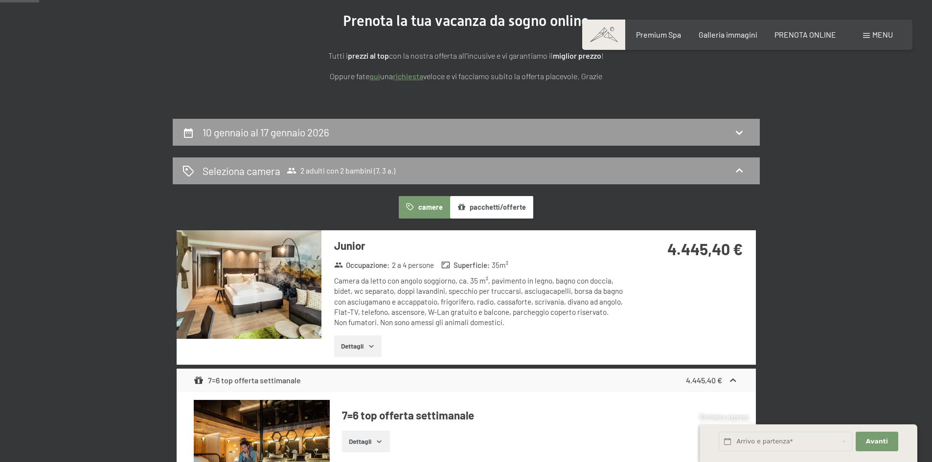
scroll to position [94, 0]
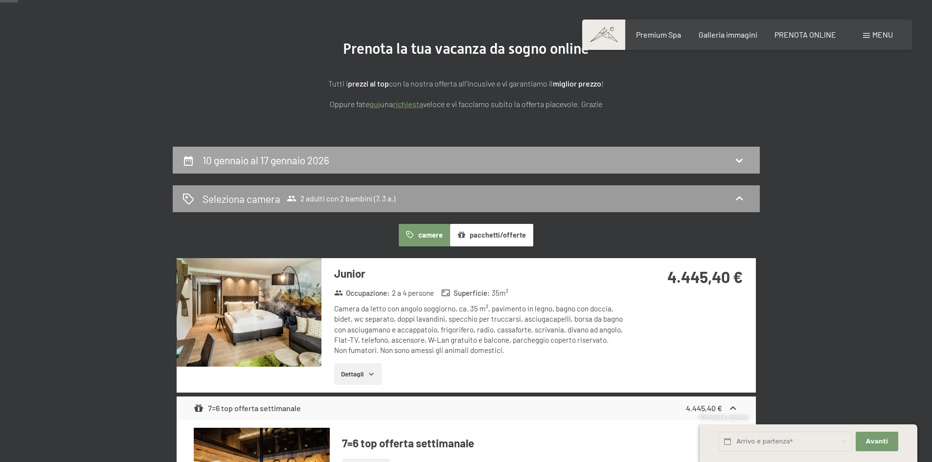
click at [301, 162] on h2 "10 gennaio al 17 gennaio 2026" at bounding box center [266, 160] width 127 height 12
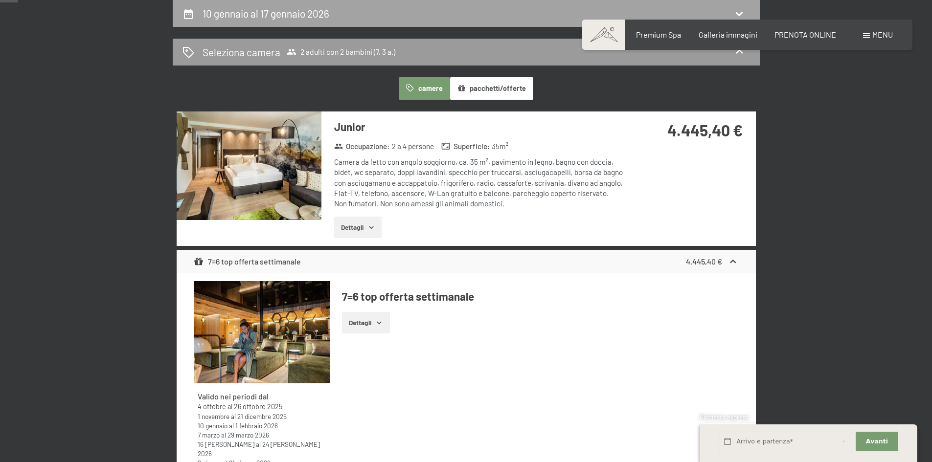
select select "7"
select select "3"
select select "[DATE]"
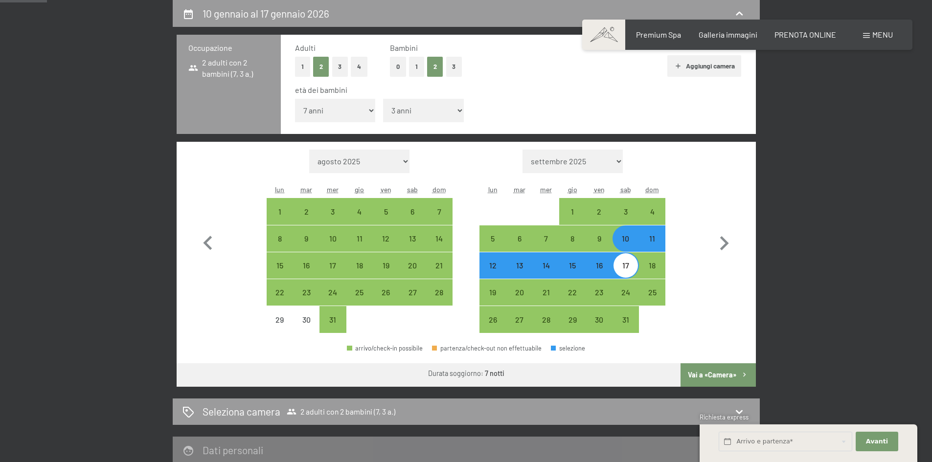
click at [360, 110] on select "inferiore a 1 anno 1 anno 2 anni 3 anni 4 anni 5 anni 6 anni 7 anni 8 anni 9 an…" at bounding box center [335, 110] width 81 height 23
click at [402, 64] on button "0" at bounding box center [398, 67] width 16 height 20
select select "[DATE]"
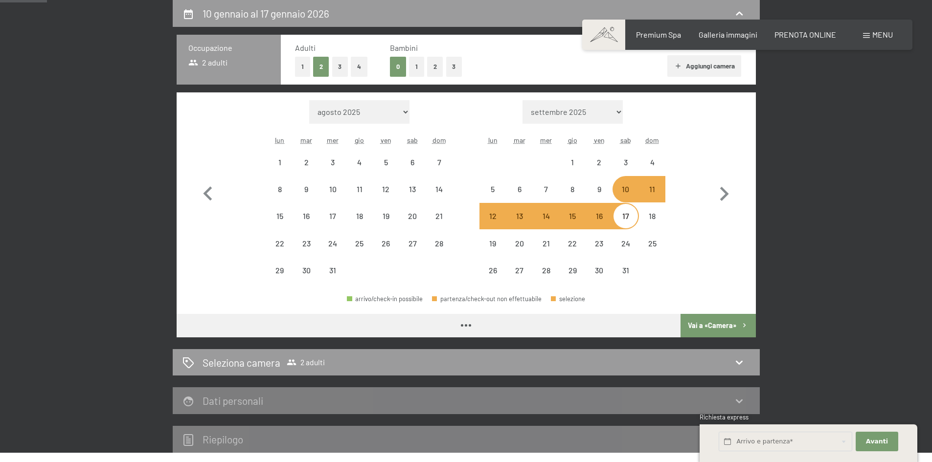
select select "[DATE]"
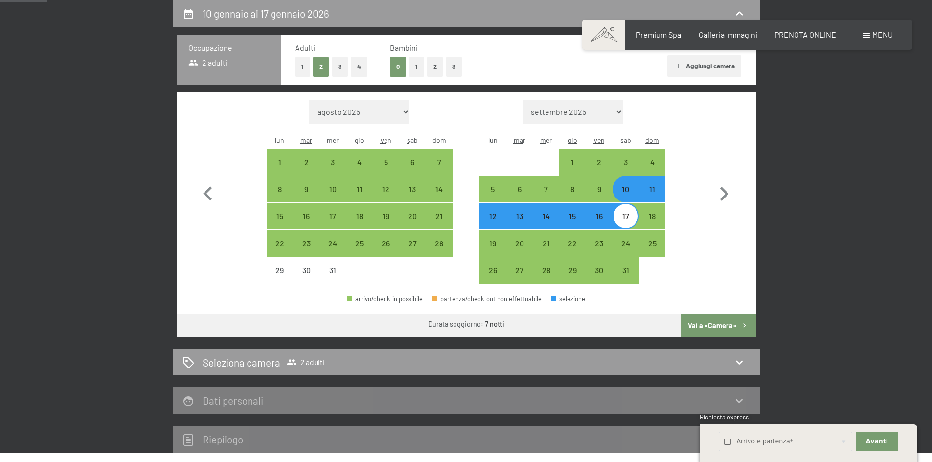
click at [627, 183] on div "10" at bounding box center [626, 189] width 24 height 24
select select "[DATE]"
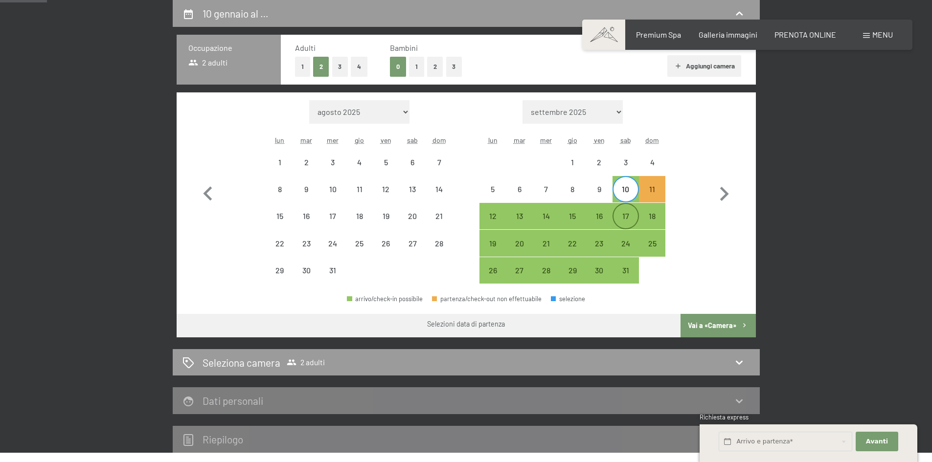
click at [623, 221] on div "17" at bounding box center [626, 224] width 24 height 24
select select "[DATE]"
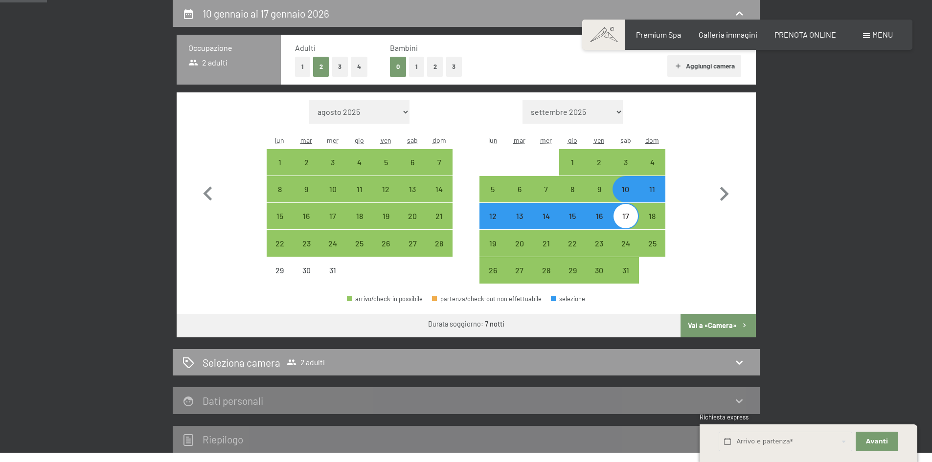
click at [719, 319] on button "Vai a «Camera»" at bounding box center [718, 325] width 75 height 23
select select "[DATE]"
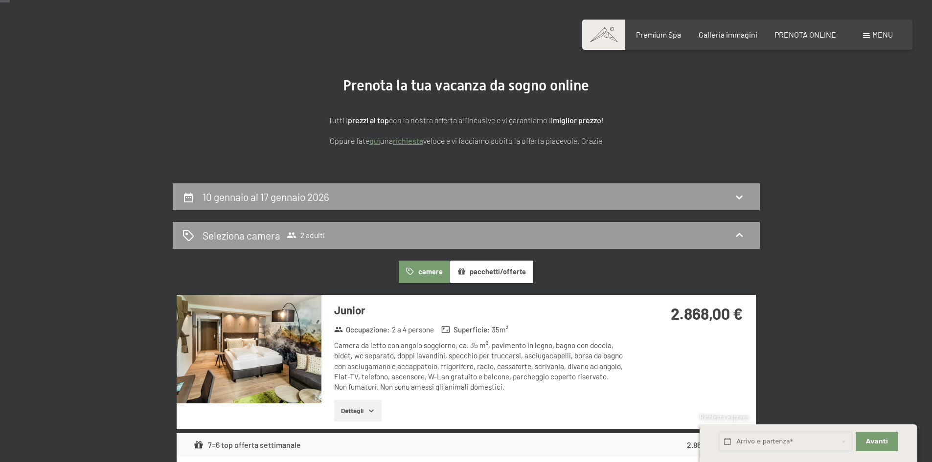
scroll to position [0, 0]
